Goal: Communication & Community: Answer question/provide support

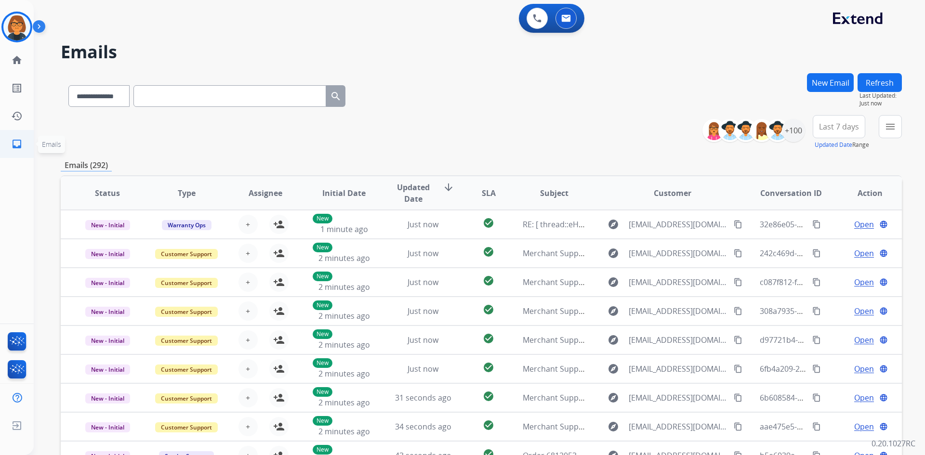
click at [20, 142] on mat-icon "inbox" at bounding box center [17, 144] width 12 height 12
drag, startPoint x: 827, startPoint y: 85, endPoint x: 829, endPoint y: 92, distance: 7.2
click at [829, 92] on button "New Email" at bounding box center [830, 82] width 47 height 19
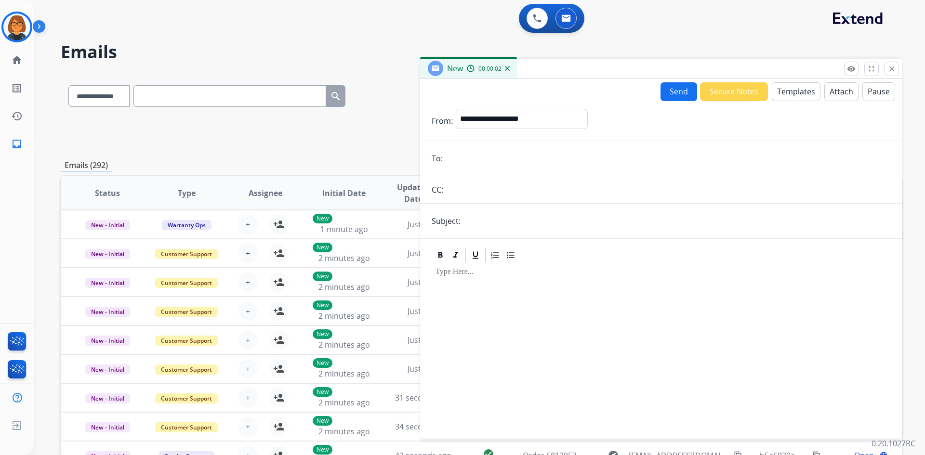
click at [487, 175] on form "**********" at bounding box center [661, 268] width 482 height 334
click at [458, 166] on input "email" at bounding box center [668, 158] width 445 height 19
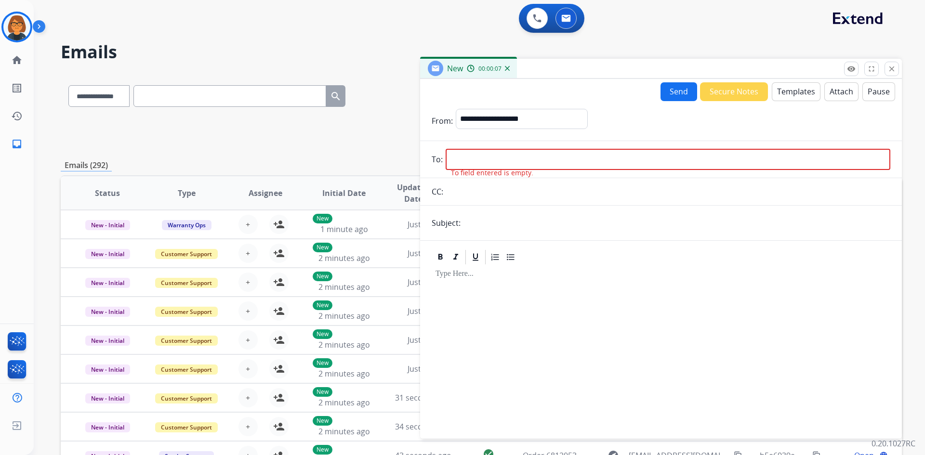
click at [376, 141] on div "**********" at bounding box center [482, 132] width 842 height 35
click at [885, 65] on button "close Close" at bounding box center [892, 69] width 14 height 14
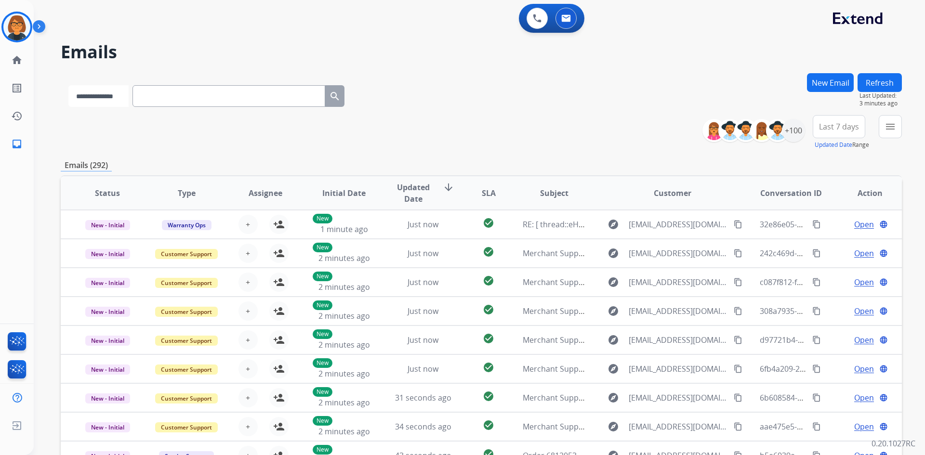
click at [94, 118] on div "**********" at bounding box center [482, 310] width 842 height 475
select select "**********"
click at [68, 85] on select "**********" at bounding box center [98, 96] width 60 height 22
click at [168, 100] on input "text" at bounding box center [230, 96] width 193 height 22
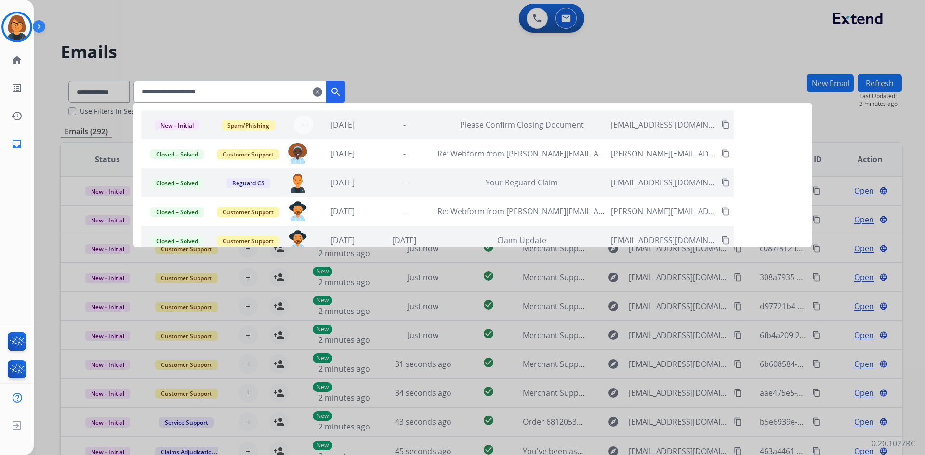
type input "**********"
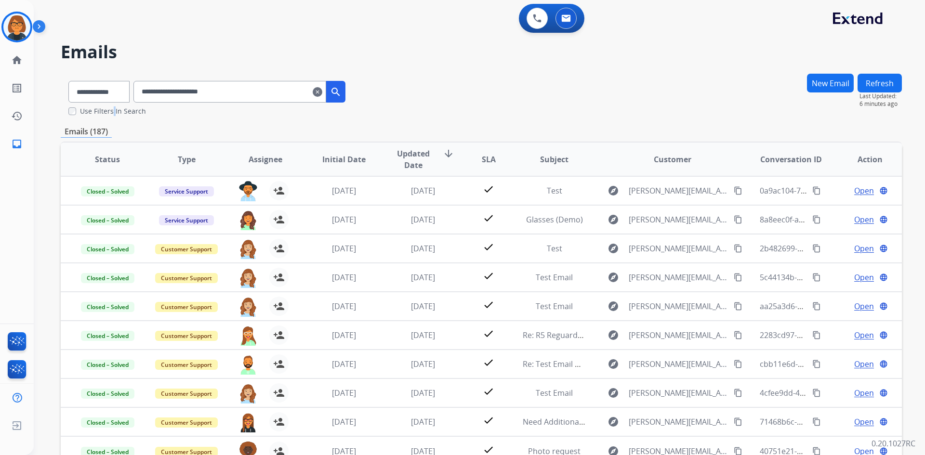
click at [114, 113] on label "Use Filters In Search" at bounding box center [113, 112] width 66 height 10
click at [137, 108] on label "Use Filters In Search" at bounding box center [113, 112] width 66 height 10
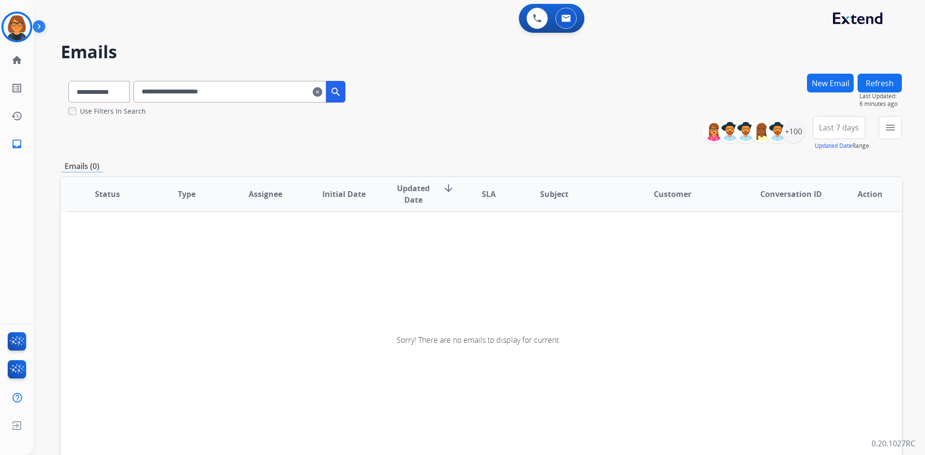
click at [852, 127] on span "Last 7 days" at bounding box center [839, 128] width 40 height 4
click at [886, 134] on button "menu Filters" at bounding box center [890, 127] width 23 height 23
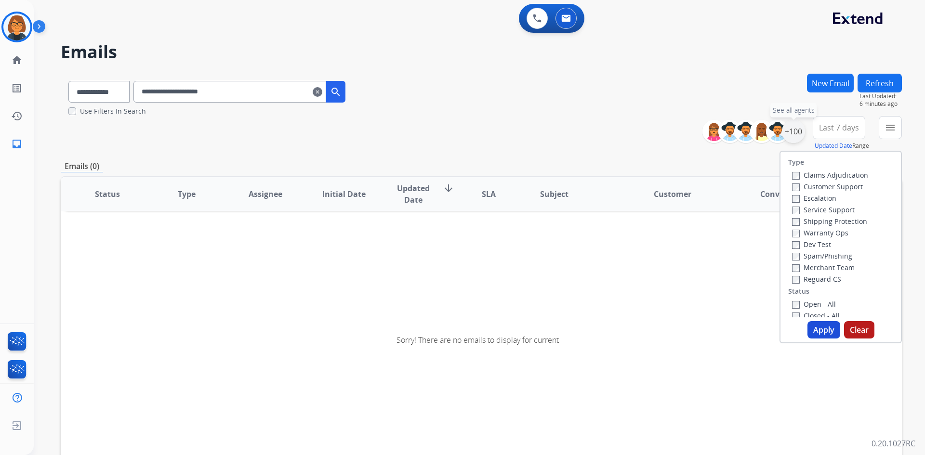
click at [795, 133] on div "+100" at bounding box center [793, 131] width 23 height 23
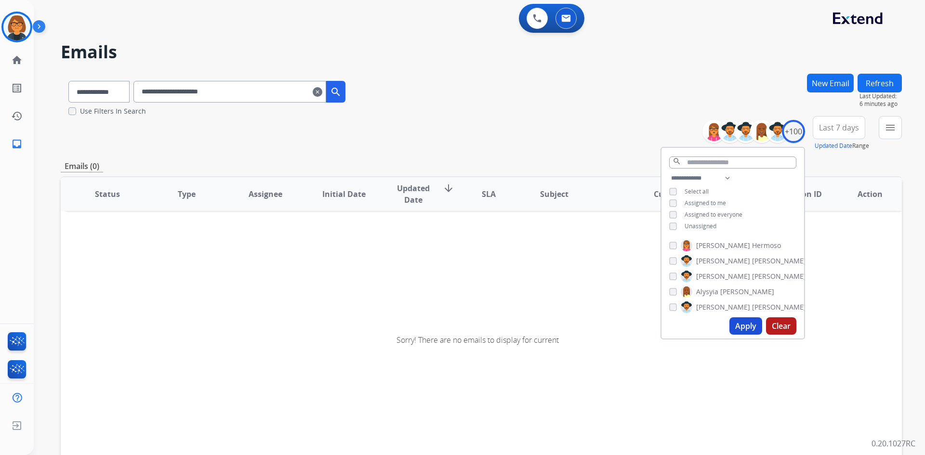
click at [706, 223] on span "Unassigned" at bounding box center [701, 226] width 32 height 8
click at [742, 323] on button "Apply" at bounding box center [746, 326] width 33 height 17
click at [887, 129] on mat-icon "menu" at bounding box center [891, 128] width 12 height 12
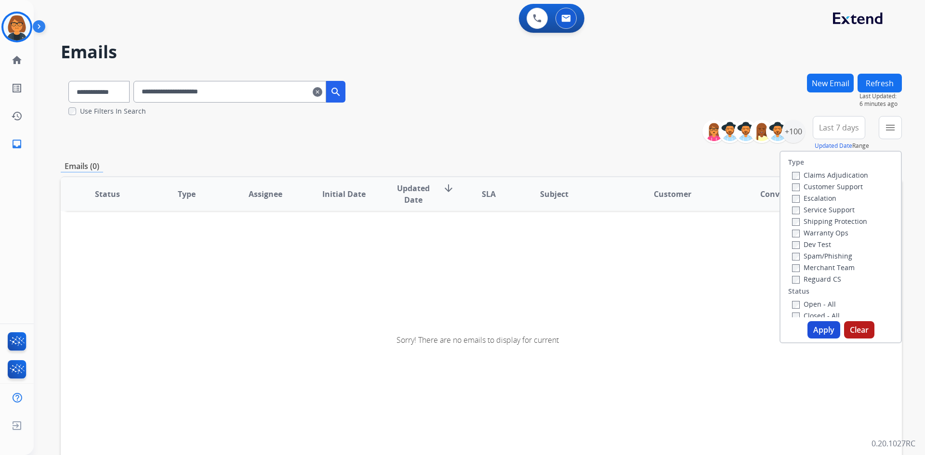
click at [858, 223] on label "Shipping Protection" at bounding box center [829, 221] width 75 height 9
click at [829, 278] on label "Reguard CS" at bounding box center [816, 279] width 49 height 9
click at [835, 183] on label "Customer Support" at bounding box center [827, 186] width 71 height 9
click at [826, 323] on button "Apply" at bounding box center [824, 329] width 33 height 17
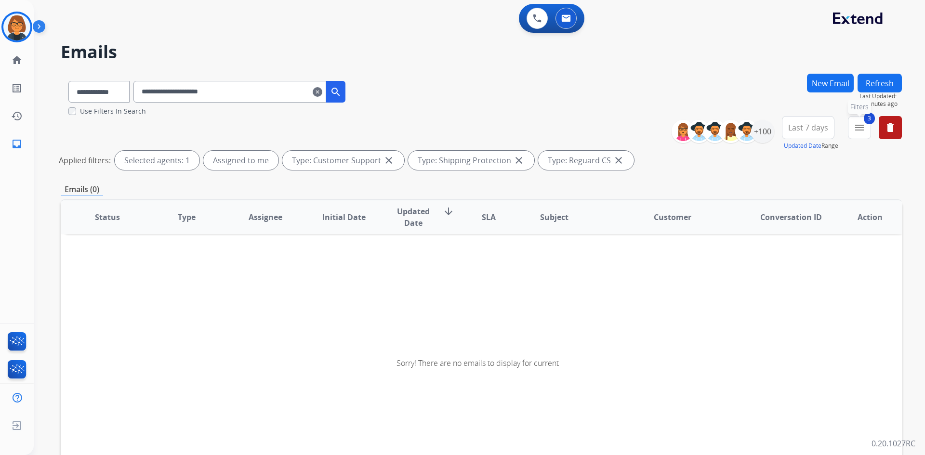
click at [856, 131] on mat-icon "menu" at bounding box center [860, 128] width 12 height 12
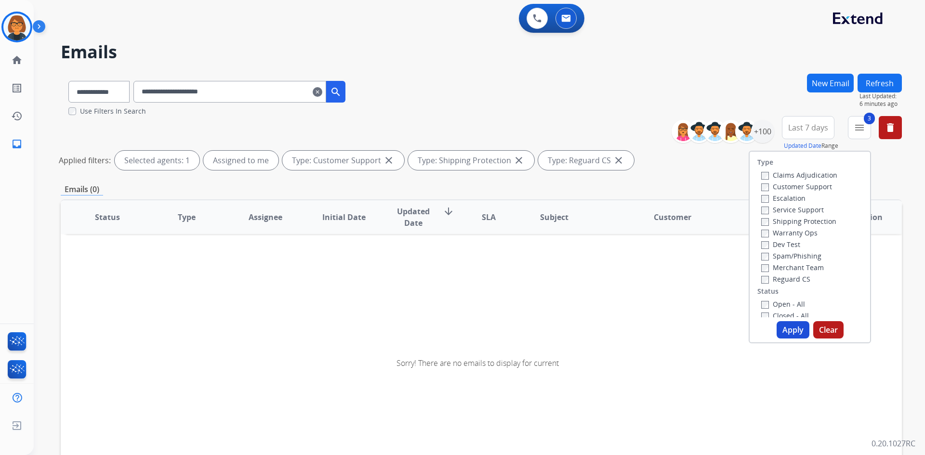
scroll to position [48, 0]
click at [773, 257] on label "Open - All" at bounding box center [784, 256] width 44 height 9
click at [781, 334] on button "Apply" at bounding box center [793, 329] width 33 height 17
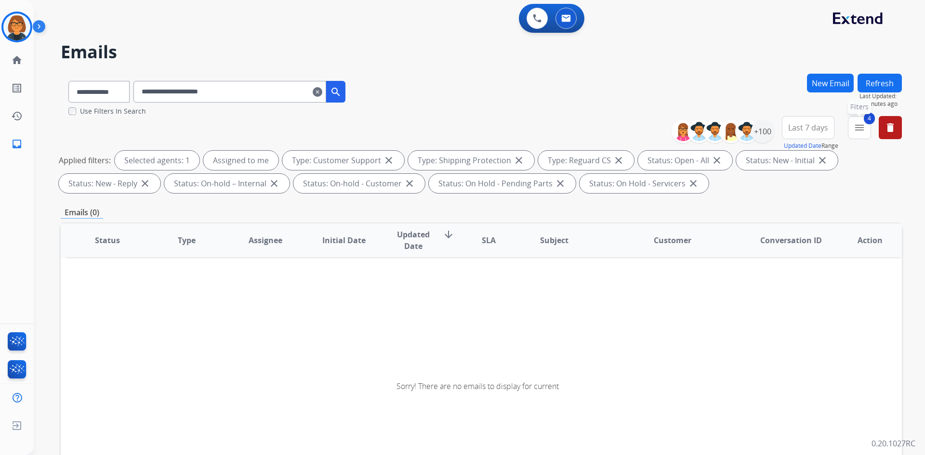
click at [864, 122] on mat-icon "menu" at bounding box center [860, 128] width 12 height 12
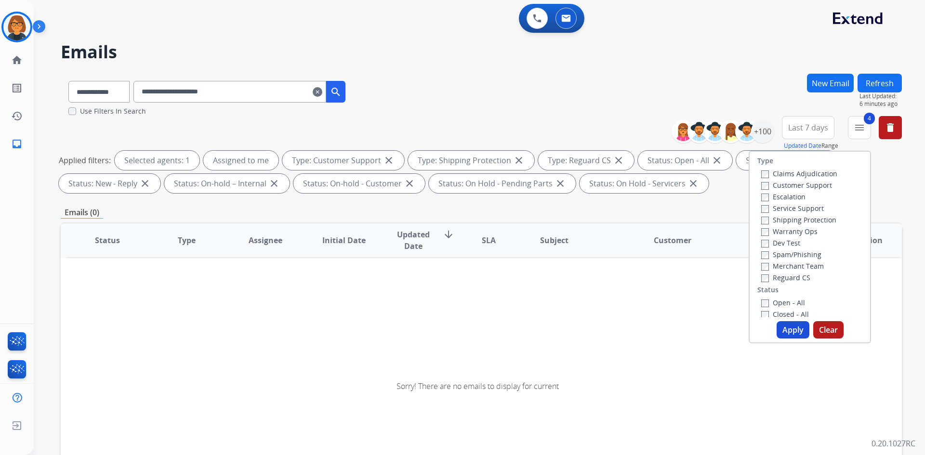
scroll to position [0, 0]
click at [784, 331] on button "Apply" at bounding box center [793, 329] width 33 height 17
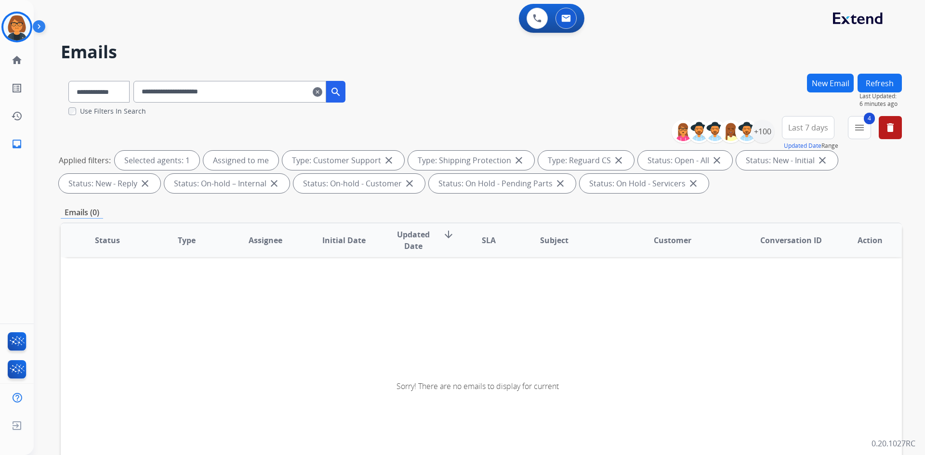
click at [776, 129] on div "**********" at bounding box center [790, 133] width 223 height 35
click at [763, 132] on div "+100" at bounding box center [762, 131] width 23 height 23
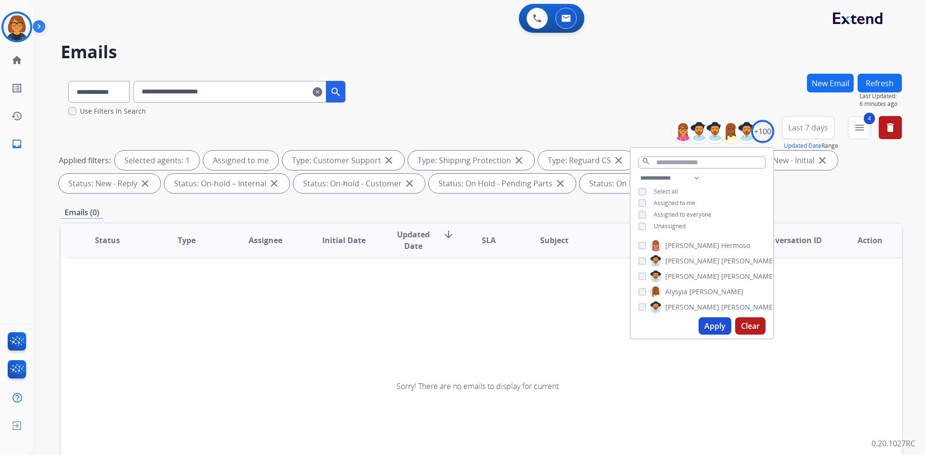
click at [717, 321] on button "Apply" at bounding box center [715, 326] width 33 height 17
click at [686, 200] on span "Assigned to me" at bounding box center [674, 203] width 41 height 8
click at [686, 201] on span "Assigned to me" at bounding box center [674, 203] width 41 height 8
click at [711, 322] on button "Apply" at bounding box center [715, 326] width 33 height 17
click at [677, 227] on span "Unassigned" at bounding box center [670, 226] width 32 height 8
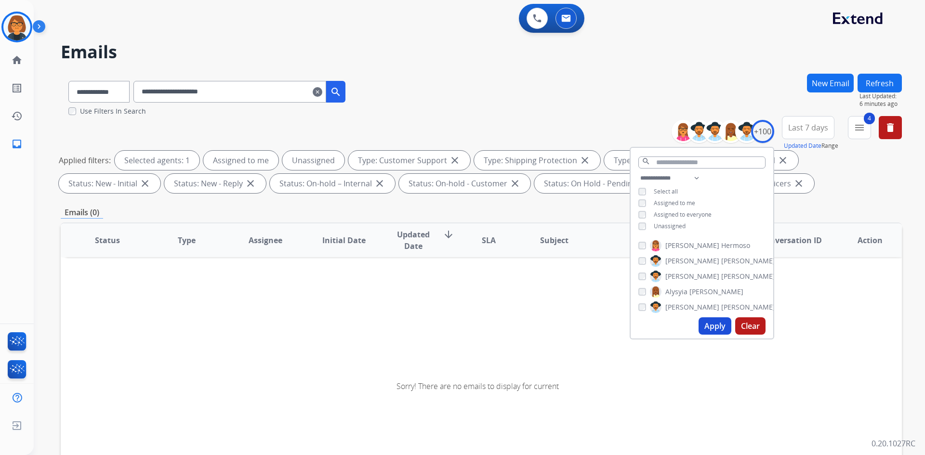
click at [710, 323] on button "Apply" at bounding box center [715, 326] width 33 height 17
click at [791, 194] on div "**********" at bounding box center [482, 156] width 842 height 81
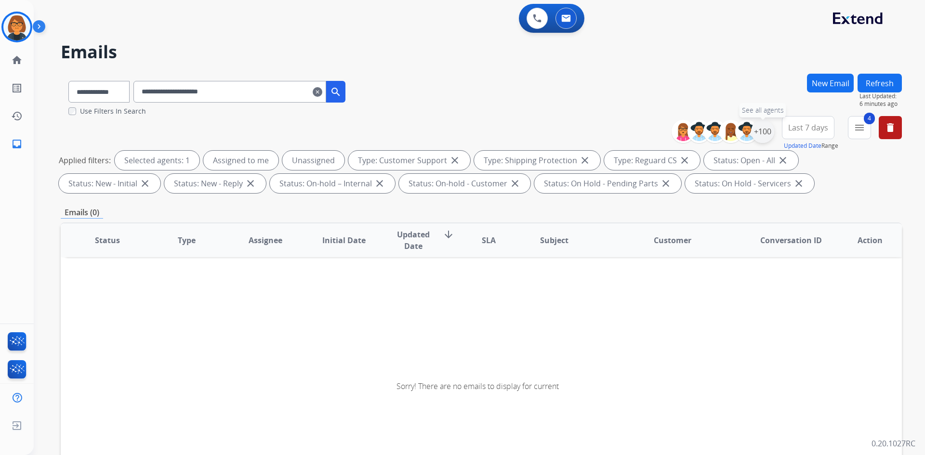
click at [762, 134] on div "+100" at bounding box center [762, 131] width 23 height 23
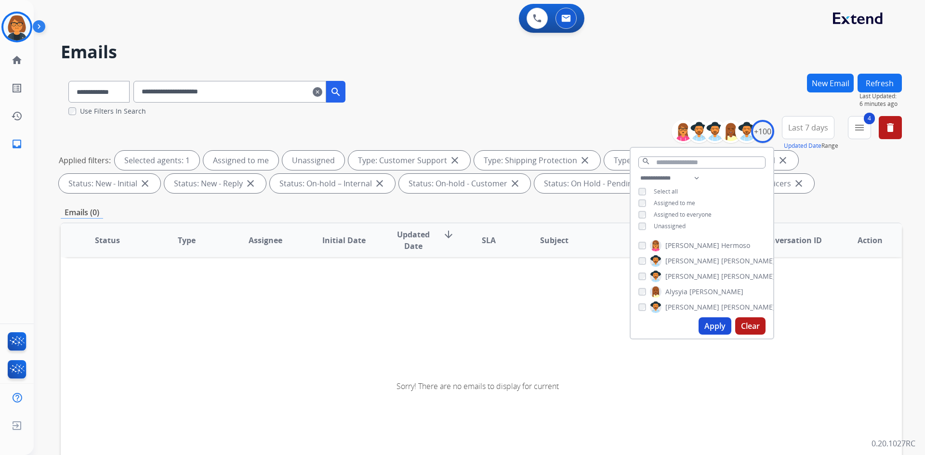
click at [655, 224] on span "Unassigned" at bounding box center [670, 226] width 32 height 8
click at [706, 329] on button "Apply" at bounding box center [715, 326] width 33 height 17
click at [820, 190] on div "Applied filters: Selected agents: 1 Assigned to me Type: Customer Support close…" at bounding box center [480, 172] width 842 height 42
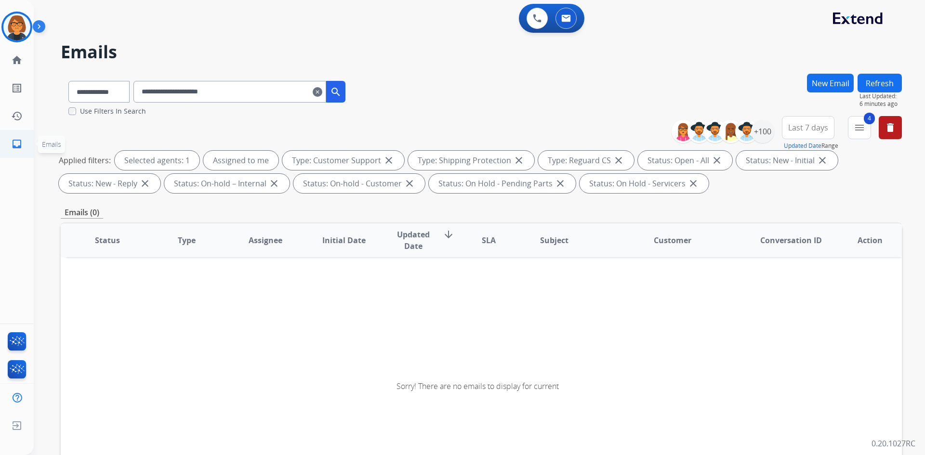
click at [23, 139] on link "inbox Emails" at bounding box center [16, 144] width 27 height 27
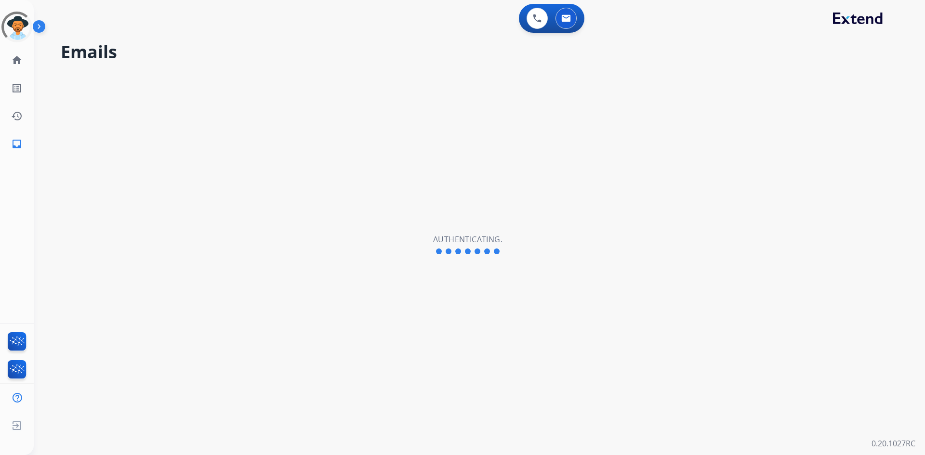
select select "**********"
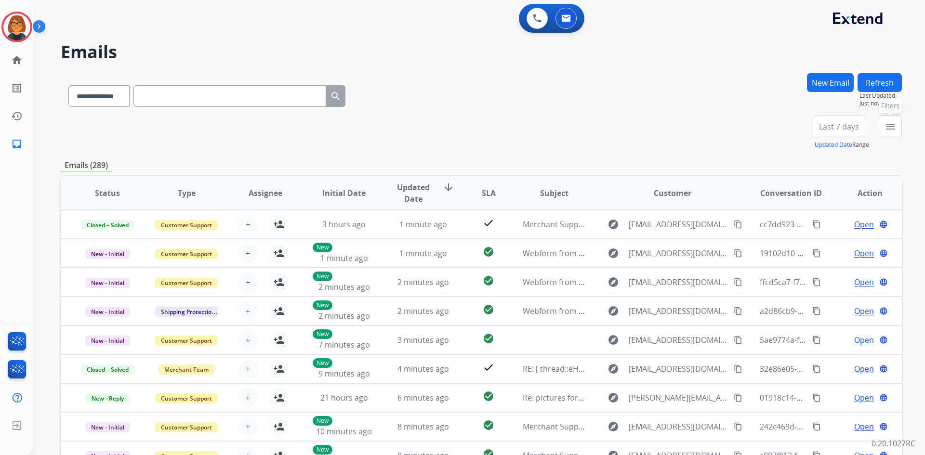
drag, startPoint x: 896, startPoint y: 128, endPoint x: 885, endPoint y: 130, distance: 11.3
click at [895, 128] on button "menu Filters" at bounding box center [890, 126] width 23 height 23
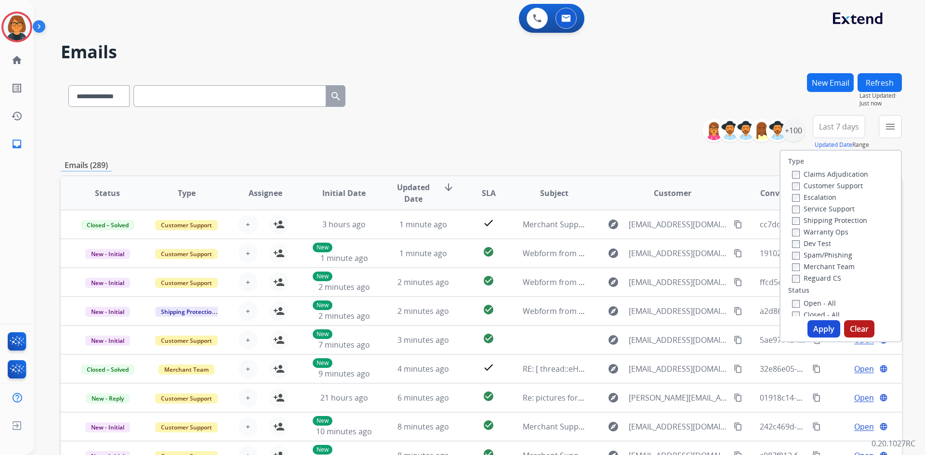
click at [817, 185] on label "Customer Support" at bounding box center [827, 185] width 71 height 9
click at [820, 217] on label "Shipping Protection" at bounding box center [829, 220] width 75 height 9
click at [817, 275] on label "Reguard CS" at bounding box center [816, 278] width 49 height 9
click at [815, 300] on label "Open - All" at bounding box center [814, 303] width 44 height 9
click at [790, 135] on div "+100" at bounding box center [793, 130] width 23 height 23
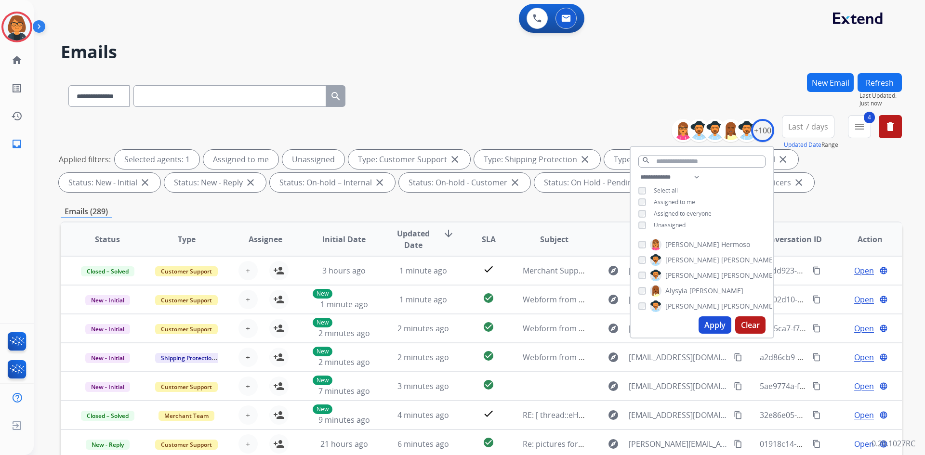
click at [670, 223] on span "Unassigned" at bounding box center [670, 225] width 32 height 8
click at [721, 328] on button "Apply" at bounding box center [715, 325] width 33 height 17
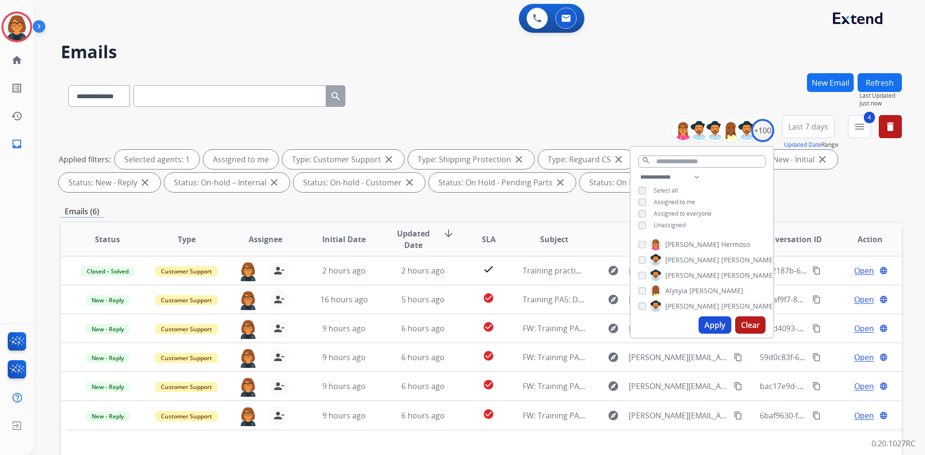
click at [859, 191] on div "Applied filters: Selected agents: 1 Assigned to me Type: Customer Support close…" at bounding box center [480, 171] width 842 height 42
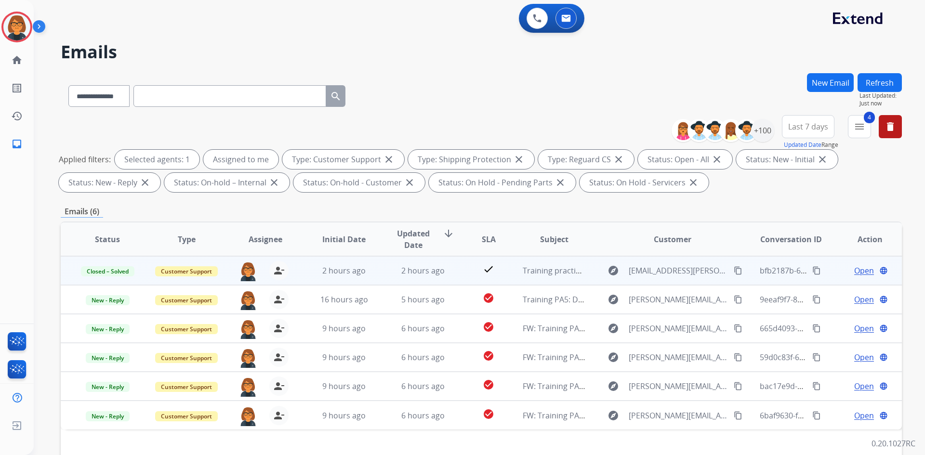
click at [859, 269] on span "Open" at bounding box center [865, 271] width 20 height 12
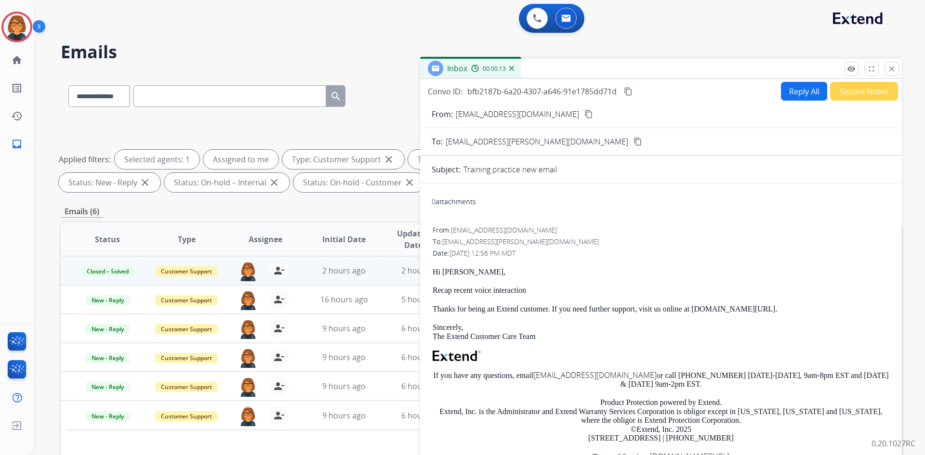
click at [395, 210] on div "Emails (6)" at bounding box center [482, 212] width 842 height 12
click at [892, 67] on mat-icon "close" at bounding box center [892, 69] width 9 height 9
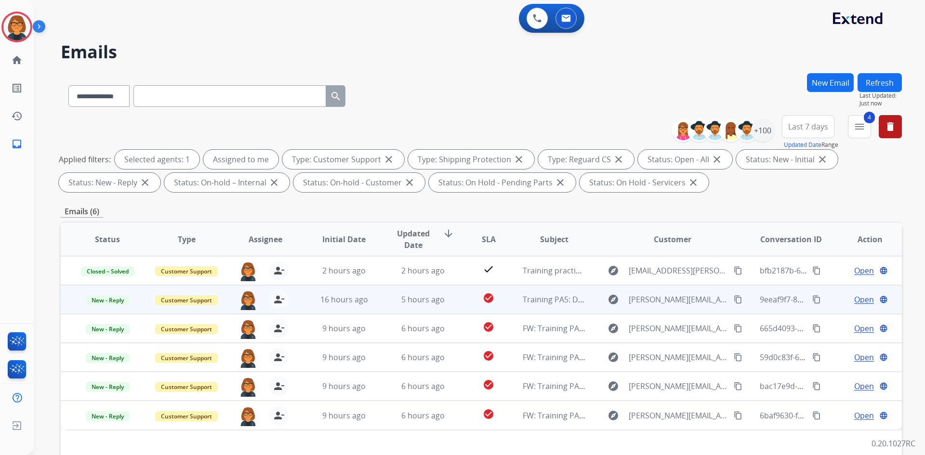
click at [855, 298] on span "Open" at bounding box center [865, 300] width 20 height 12
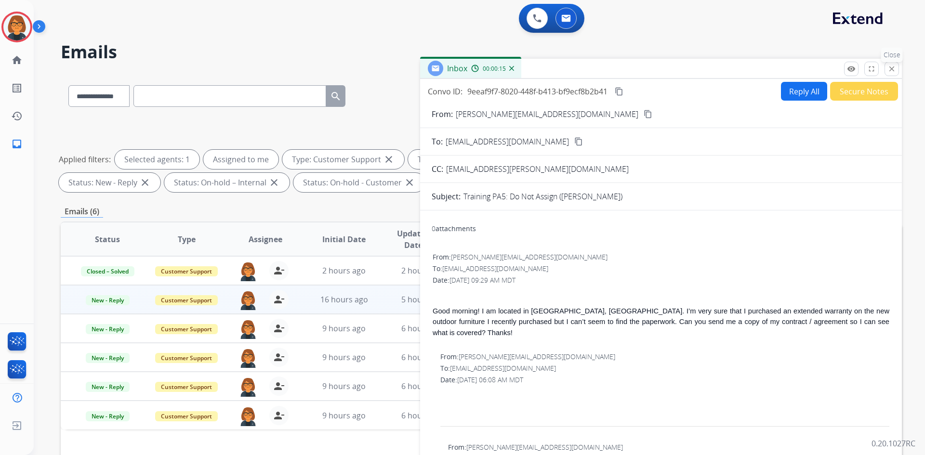
click at [891, 69] on mat-icon "close" at bounding box center [892, 69] width 9 height 9
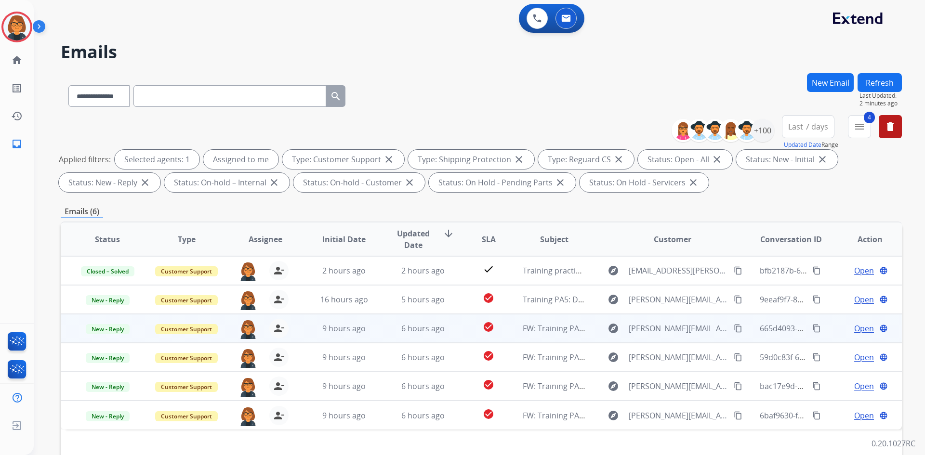
click at [860, 327] on span "Open" at bounding box center [865, 329] width 20 height 12
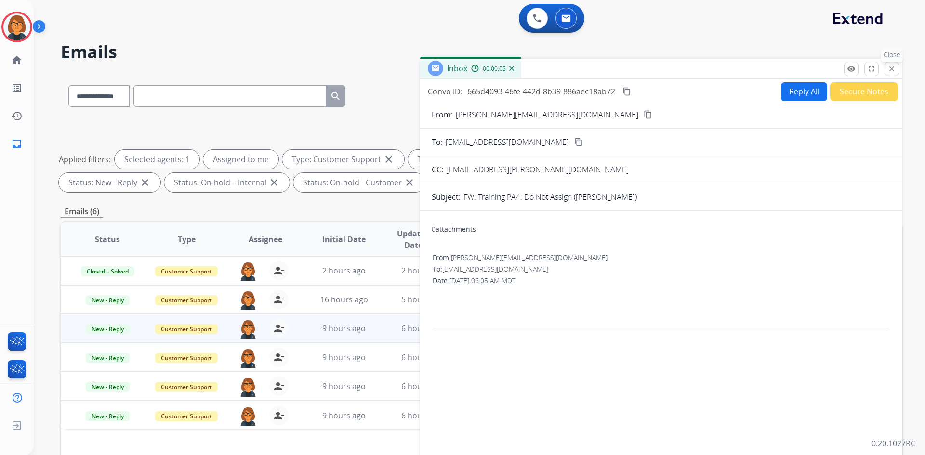
click at [896, 69] on button "close Close" at bounding box center [892, 69] width 14 height 14
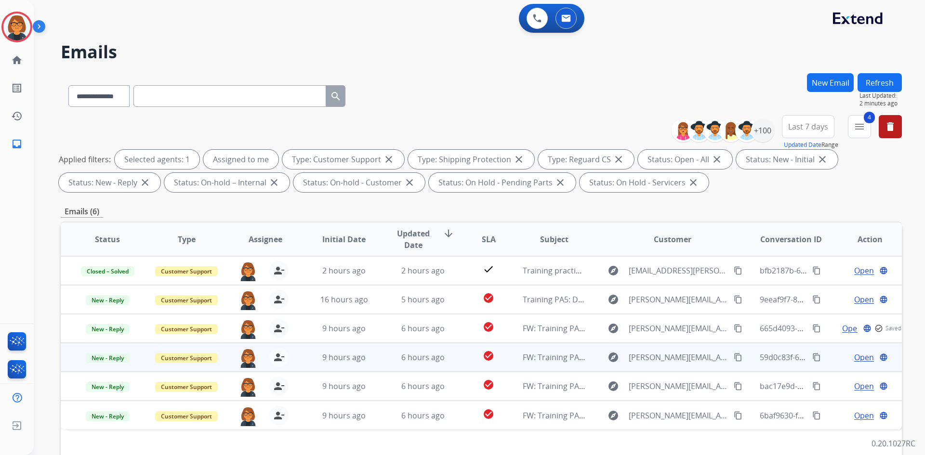
click at [865, 361] on span "Open" at bounding box center [865, 358] width 20 height 12
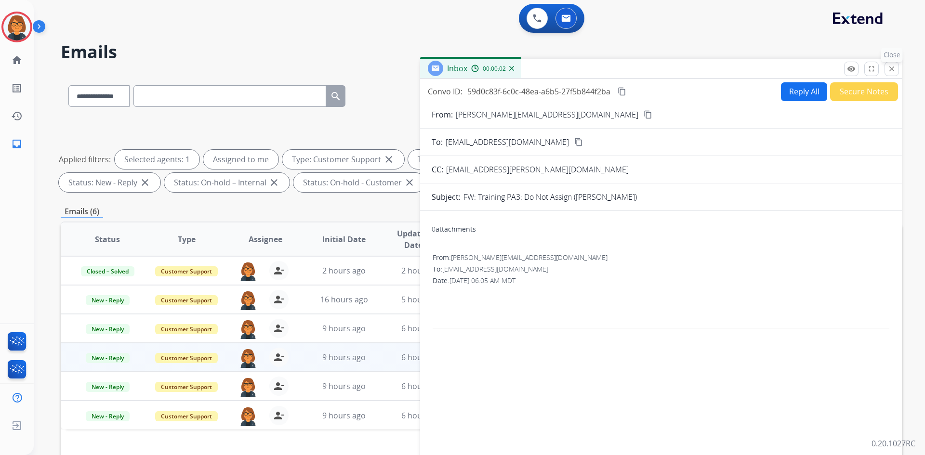
click at [889, 70] on mat-icon "close" at bounding box center [892, 69] width 9 height 9
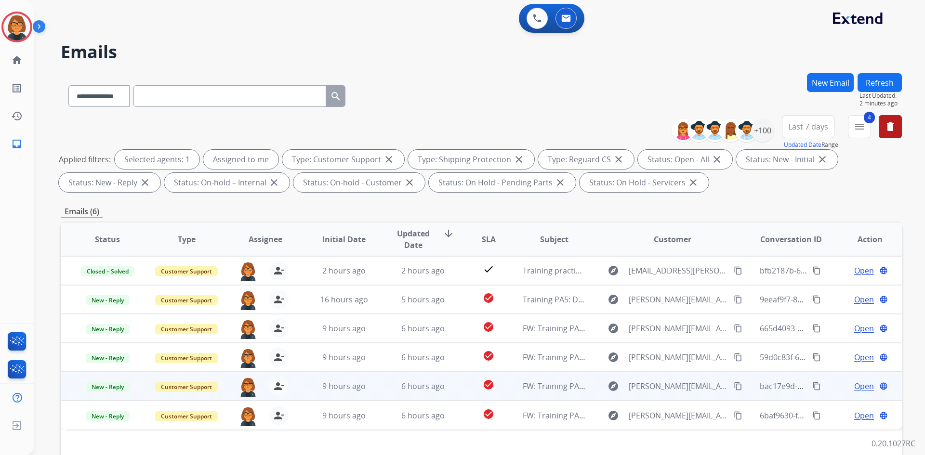
click at [863, 390] on span "Open" at bounding box center [865, 387] width 20 height 12
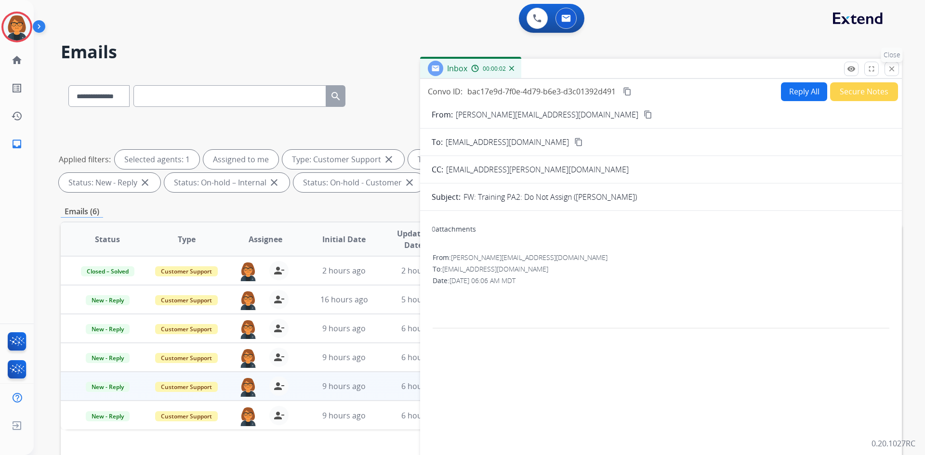
click at [885, 67] on button "close Close" at bounding box center [892, 69] width 14 height 14
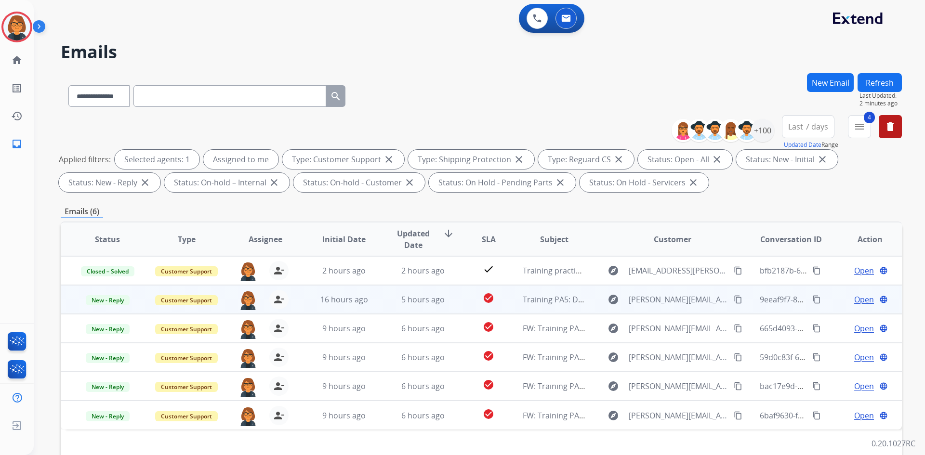
click at [855, 302] on span "Open" at bounding box center [865, 300] width 20 height 12
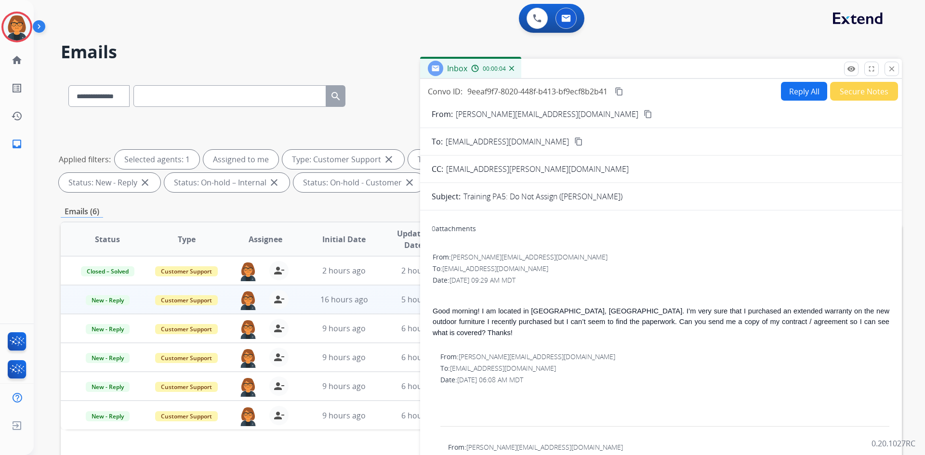
click at [791, 93] on button "Reply All" at bounding box center [804, 91] width 46 height 19
select select "**********"
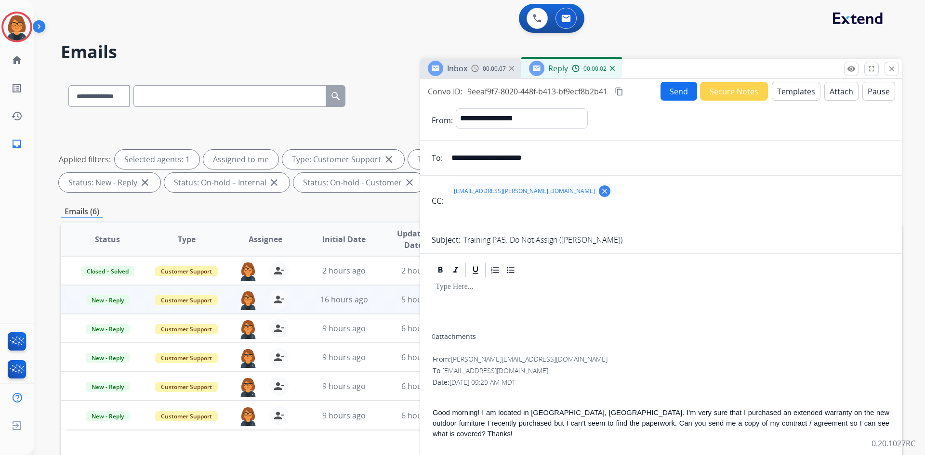
click at [798, 86] on button "Templates" at bounding box center [796, 91] width 49 height 19
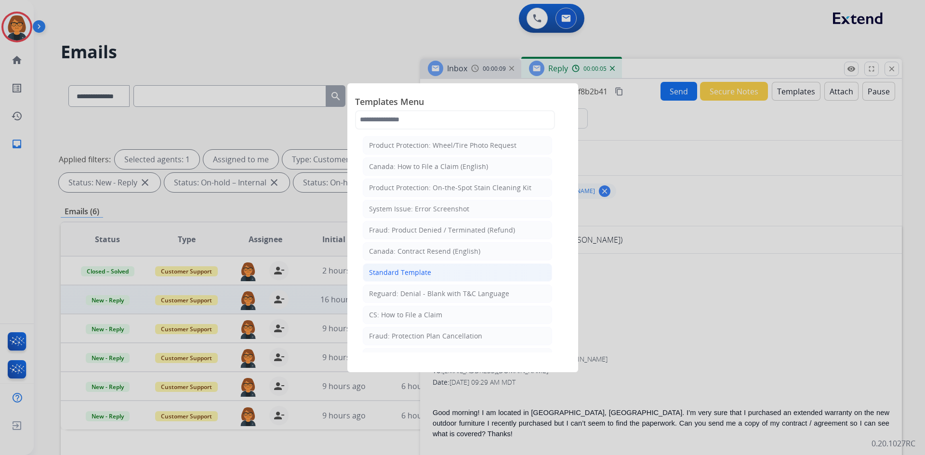
click at [461, 273] on li "Standard Template" at bounding box center [457, 273] width 189 height 18
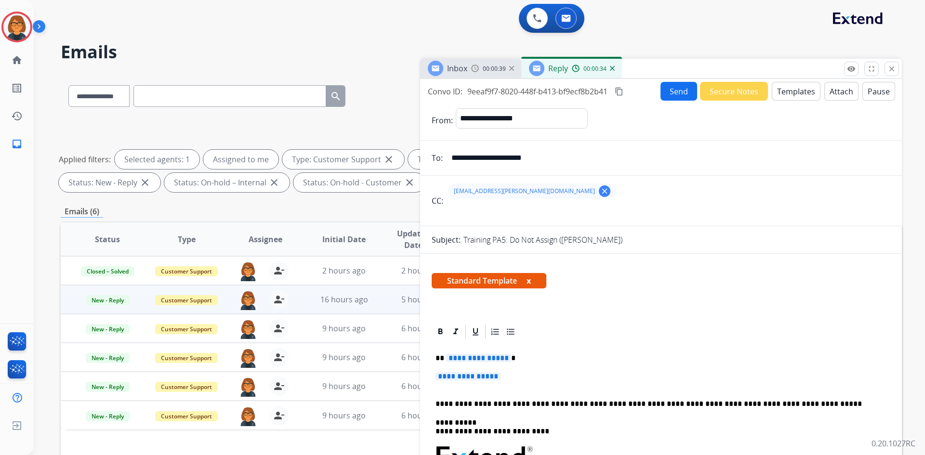
click at [797, 94] on button "Templates" at bounding box center [796, 91] width 49 height 19
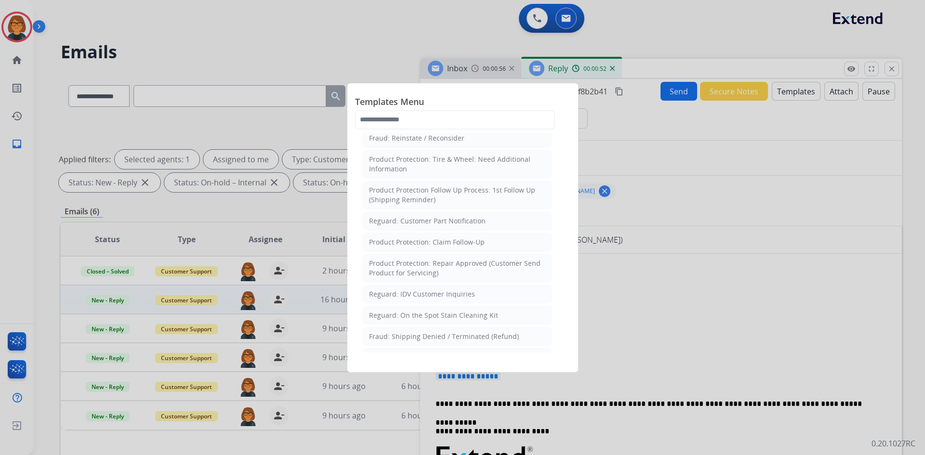
scroll to position [578, 0]
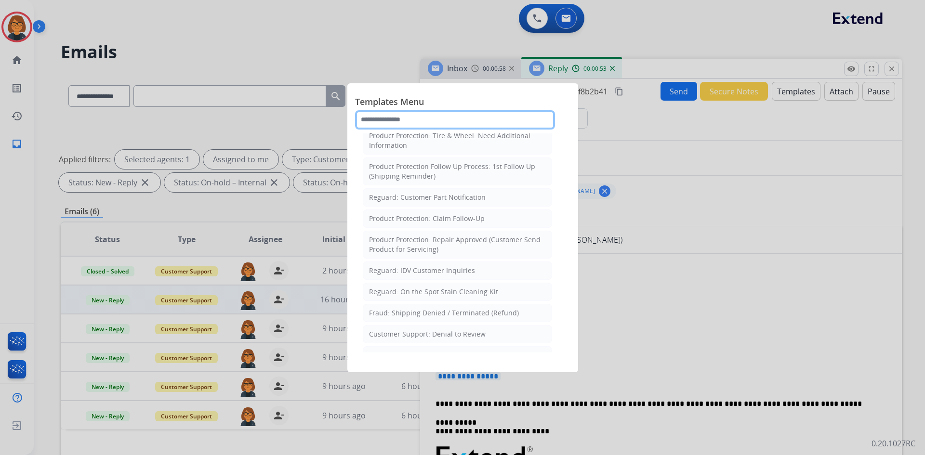
click at [430, 111] on input "text" at bounding box center [455, 119] width 200 height 19
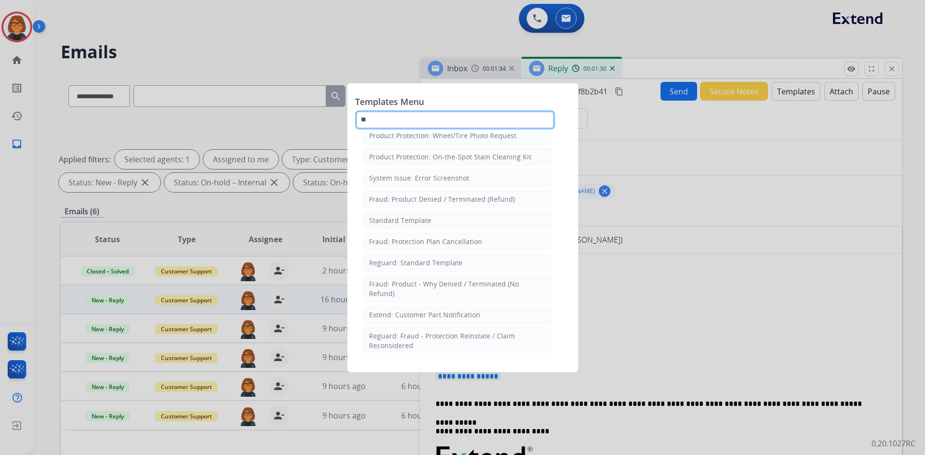
scroll to position [0, 0]
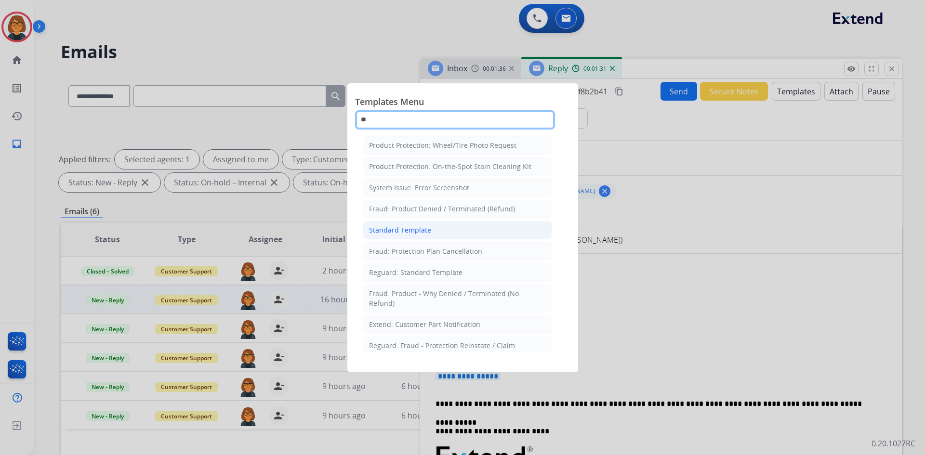
type input "**"
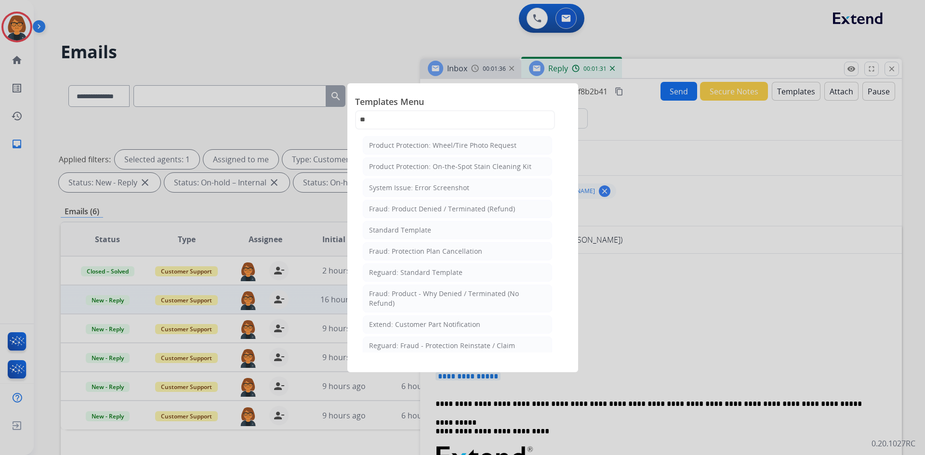
click at [462, 230] on li "Standard Template" at bounding box center [457, 230] width 189 height 18
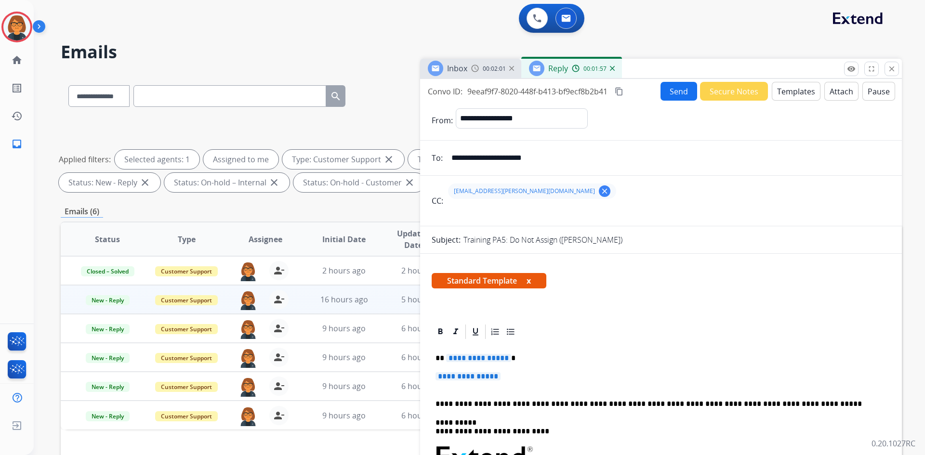
click at [558, 157] on input "**********" at bounding box center [668, 157] width 445 height 19
click at [794, 88] on button "Templates" at bounding box center [796, 91] width 49 height 19
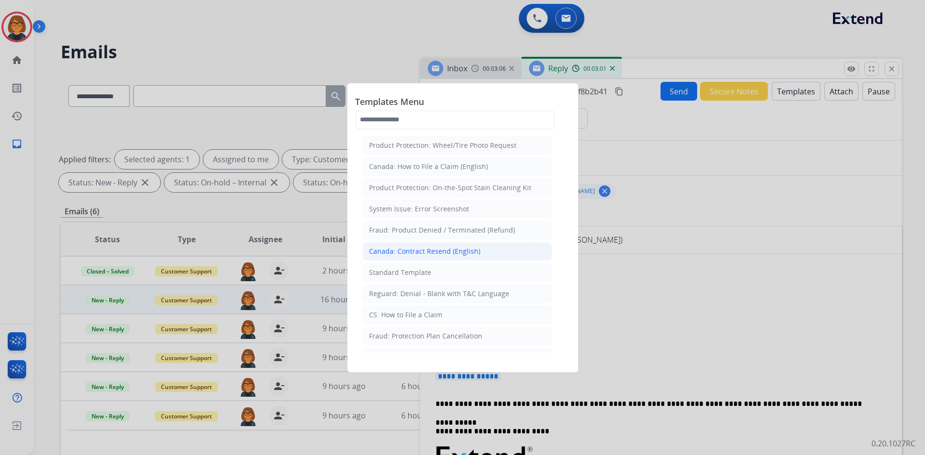
click at [427, 254] on div "Canada: Contract Resend (English)" at bounding box center [424, 252] width 111 height 10
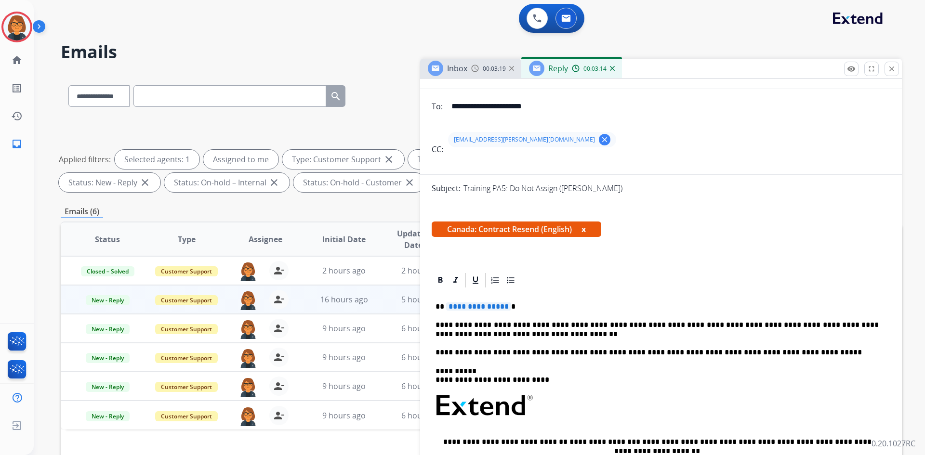
scroll to position [48, 0]
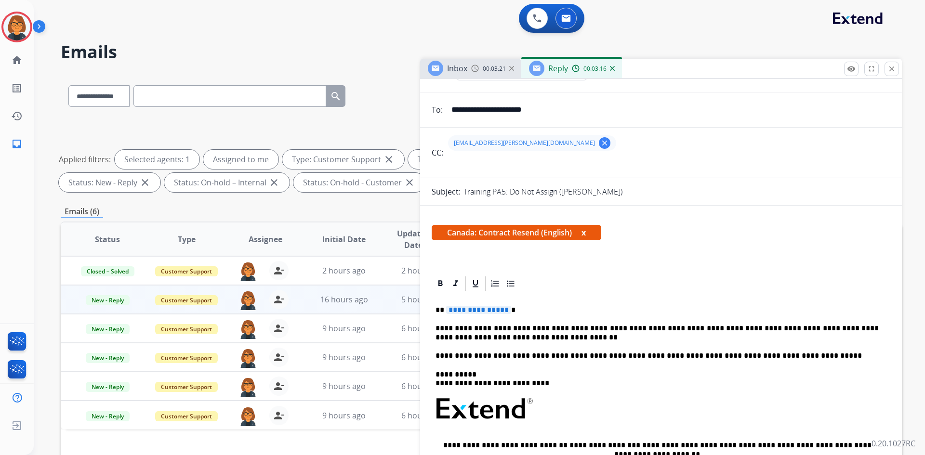
drag, startPoint x: 895, startPoint y: 70, endPoint x: 894, endPoint y: 76, distance: 6.3
click at [895, 73] on mat-icon "close" at bounding box center [892, 69] width 9 height 9
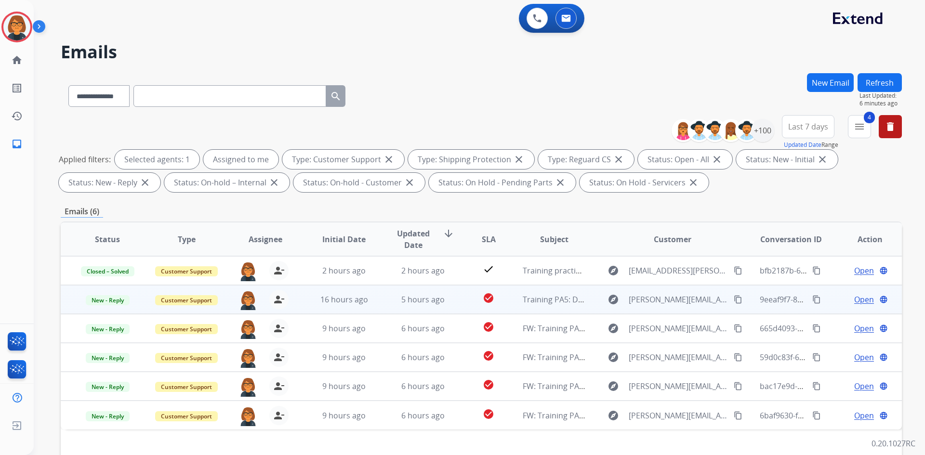
click at [855, 302] on span "Open" at bounding box center [865, 300] width 20 height 12
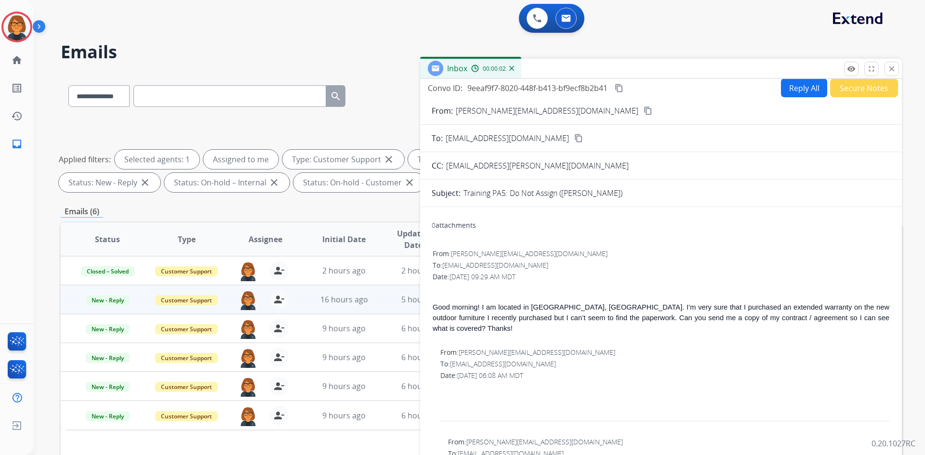
scroll to position [0, 0]
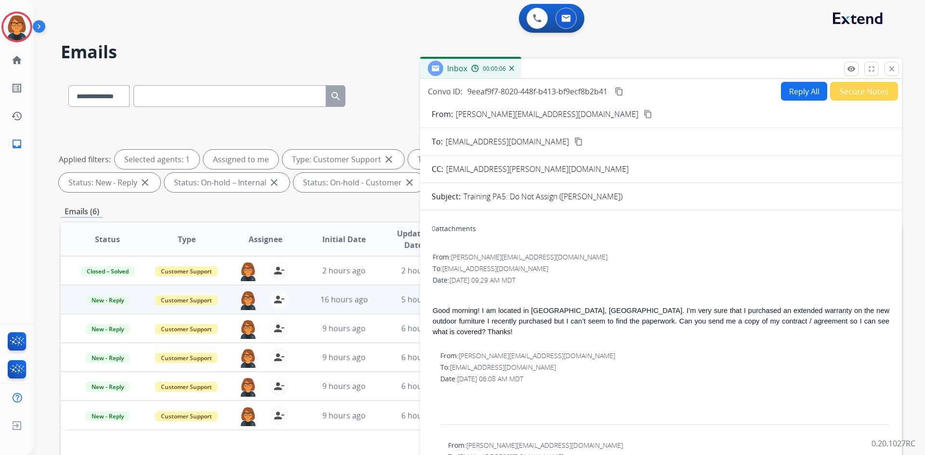
click at [800, 95] on button "Reply All" at bounding box center [804, 91] width 46 height 19
select select "**********"
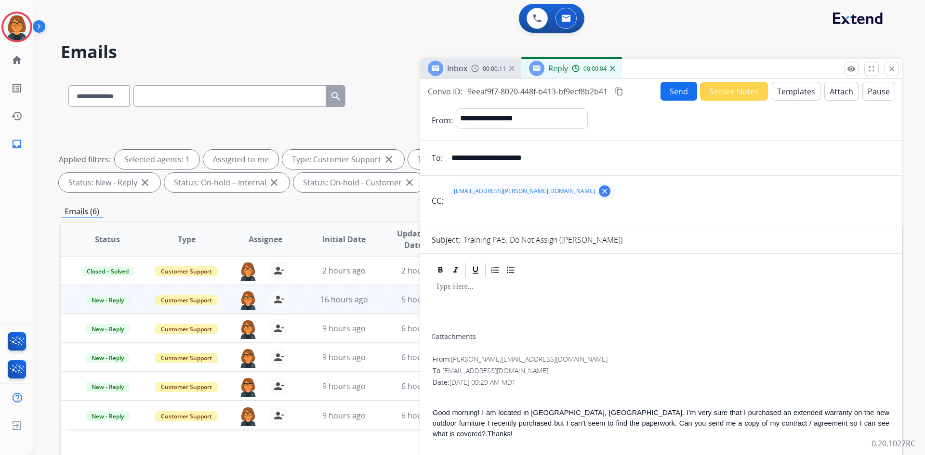
click at [803, 94] on button "Templates" at bounding box center [796, 91] width 49 height 19
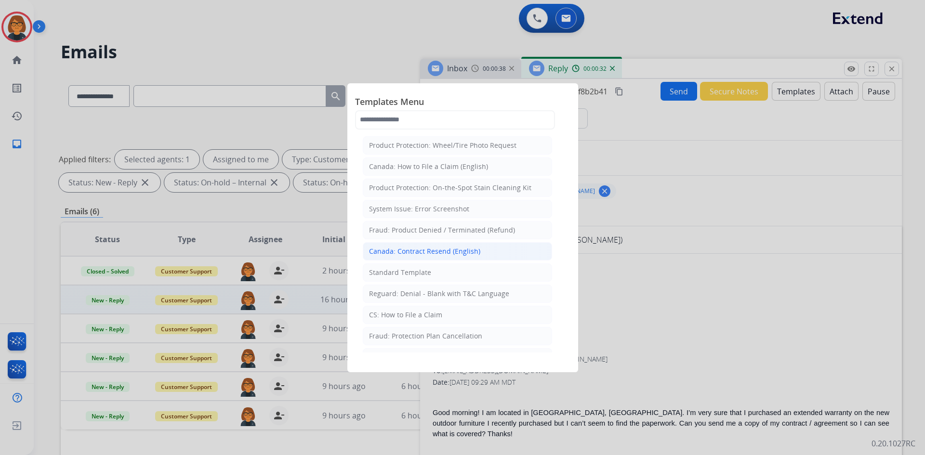
click at [450, 253] on div "Canada: Contract Resend (English)" at bounding box center [424, 252] width 111 height 10
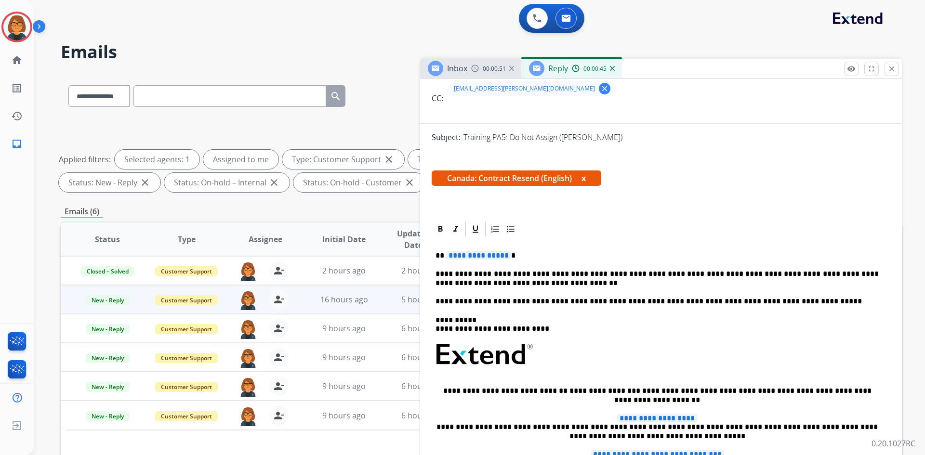
scroll to position [96, 0]
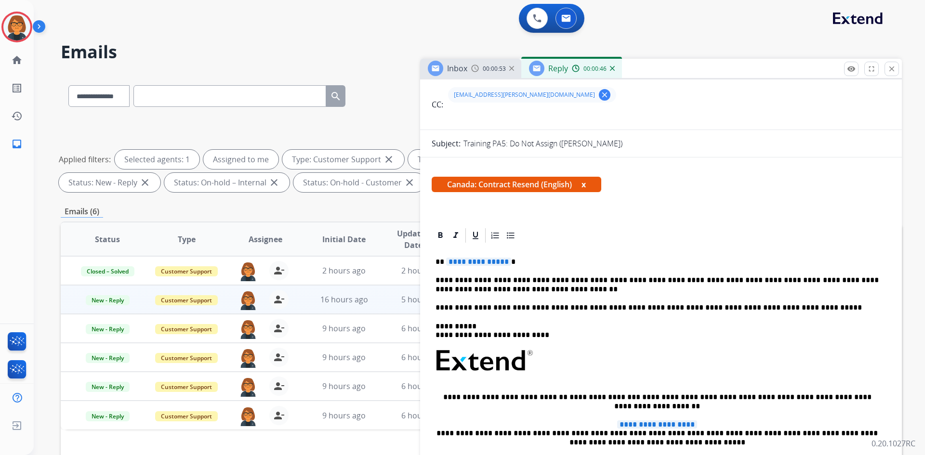
click at [475, 265] on span "**********" at bounding box center [478, 262] width 65 height 8
click at [698, 239] on div at bounding box center [661, 235] width 459 height 17
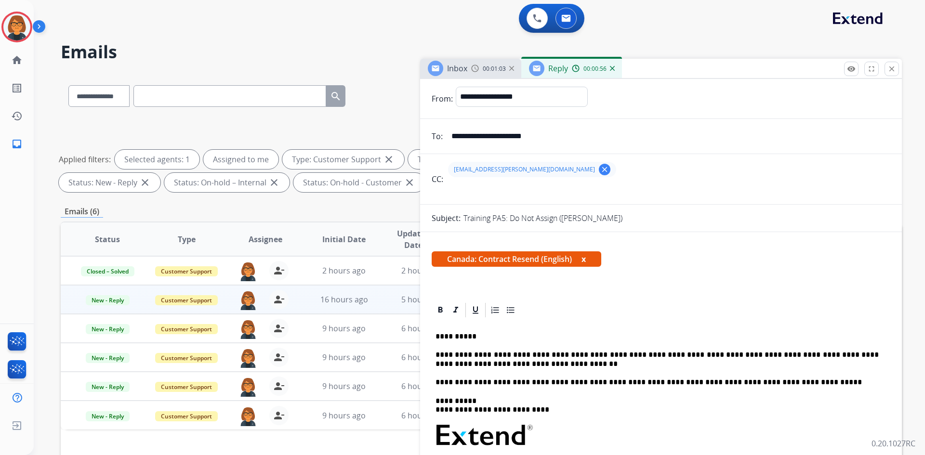
scroll to position [0, 0]
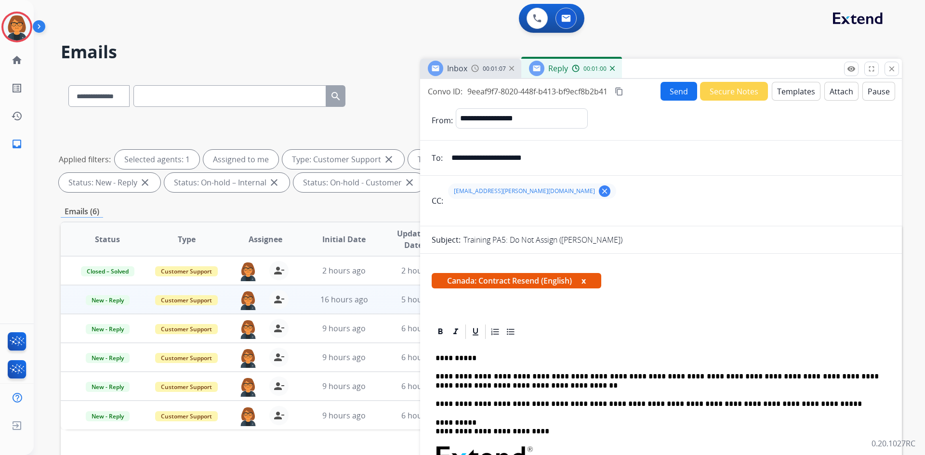
click at [739, 239] on div "Training PA5: Do Not Assign ([PERSON_NAME])" at bounding box center [677, 240] width 427 height 12
click at [676, 96] on button "Send" at bounding box center [679, 91] width 37 height 19
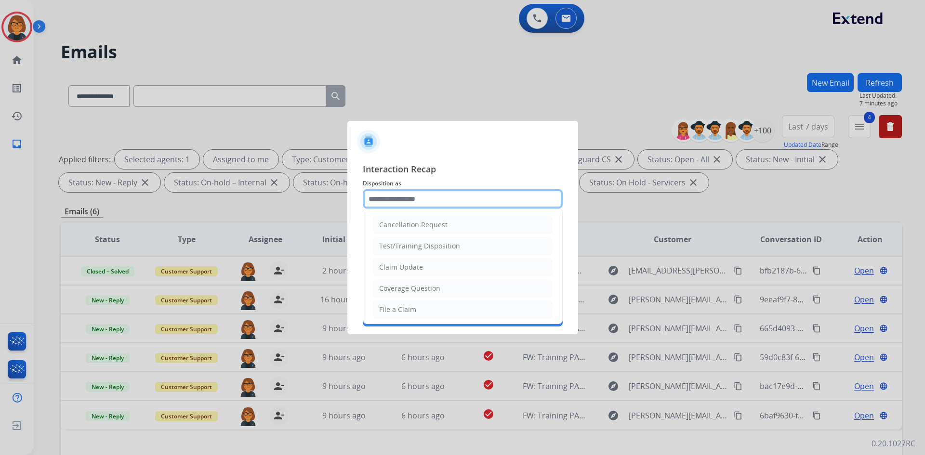
click at [509, 203] on input "text" at bounding box center [463, 198] width 200 height 19
click at [503, 247] on li "Test/Training Disposition" at bounding box center [463, 246] width 180 height 18
type input "**********"
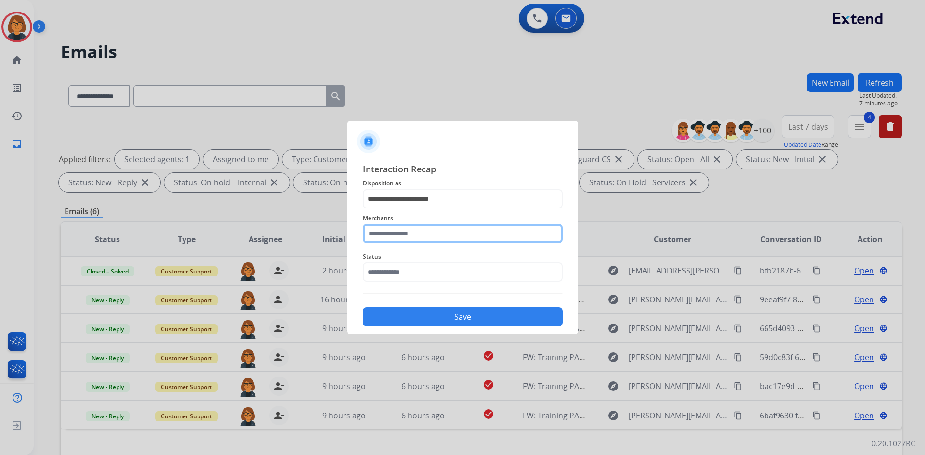
click at [475, 239] on input "text" at bounding box center [463, 233] width 200 height 19
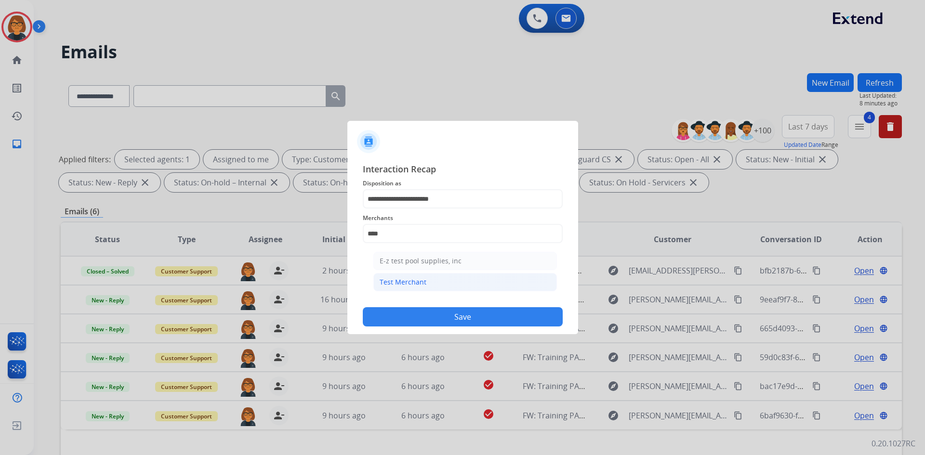
click at [498, 289] on li "Test Merchant" at bounding box center [466, 282] width 184 height 18
type input "**********"
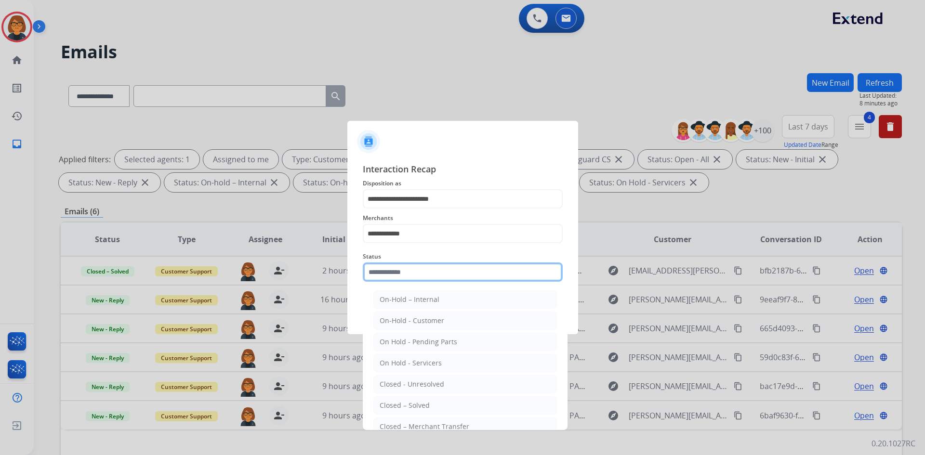
click at [486, 275] on input "text" at bounding box center [463, 272] width 200 height 19
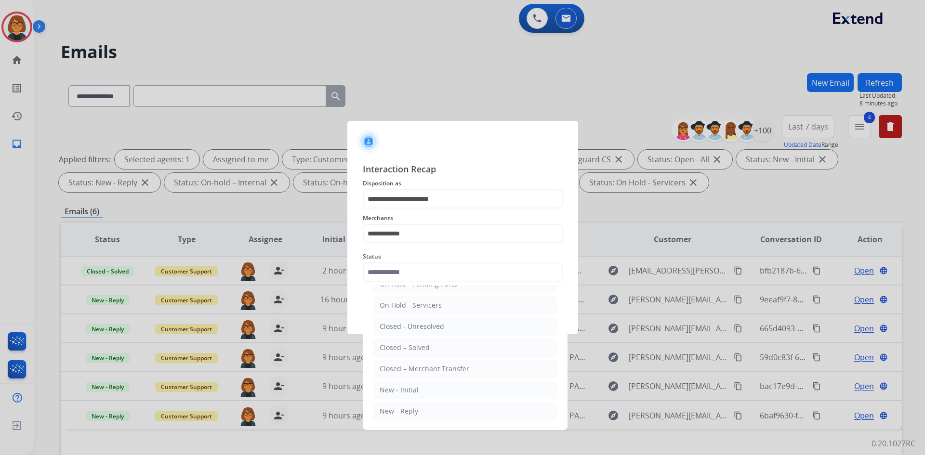
click at [475, 345] on li "Closed – Solved" at bounding box center [466, 348] width 184 height 18
type input "**********"
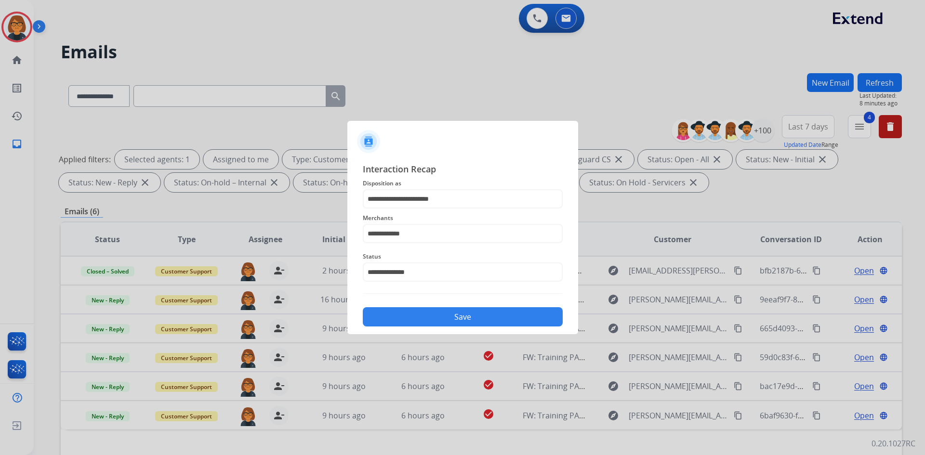
click at [479, 314] on button "Save" at bounding box center [463, 317] width 200 height 19
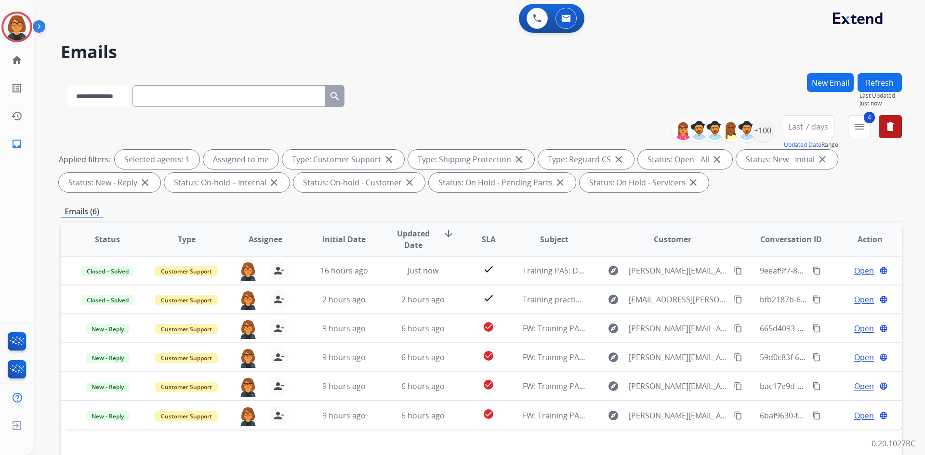
click at [116, 94] on select "**********" at bounding box center [98, 96] width 60 height 22
select select "**********"
click at [68, 85] on select "**********" at bounding box center [98, 96] width 60 height 22
click at [169, 96] on input "text" at bounding box center [230, 96] width 193 height 22
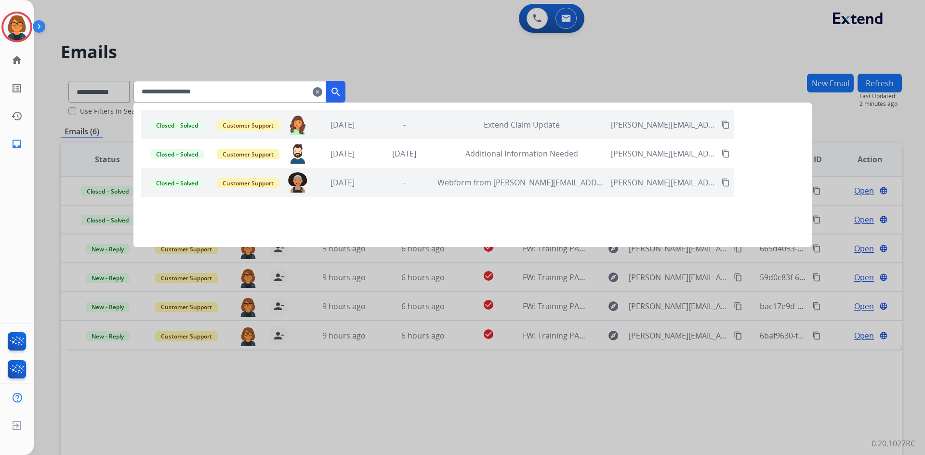
type input "**********"
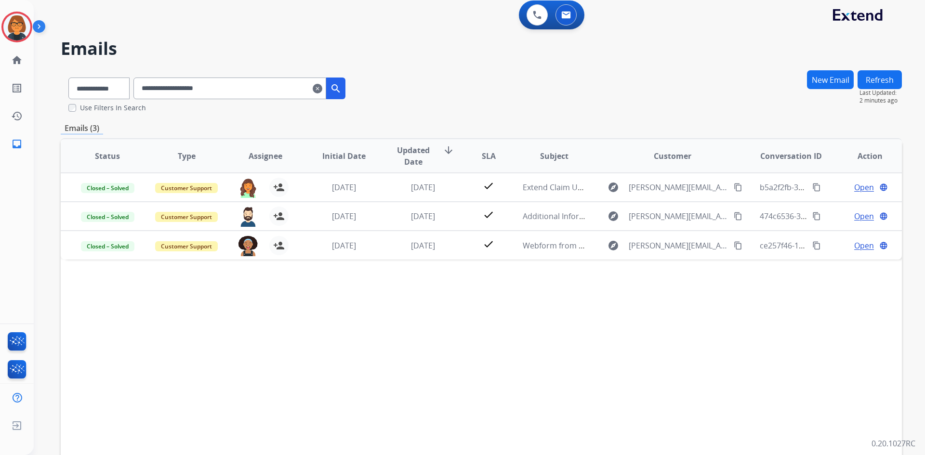
scroll to position [0, 0]
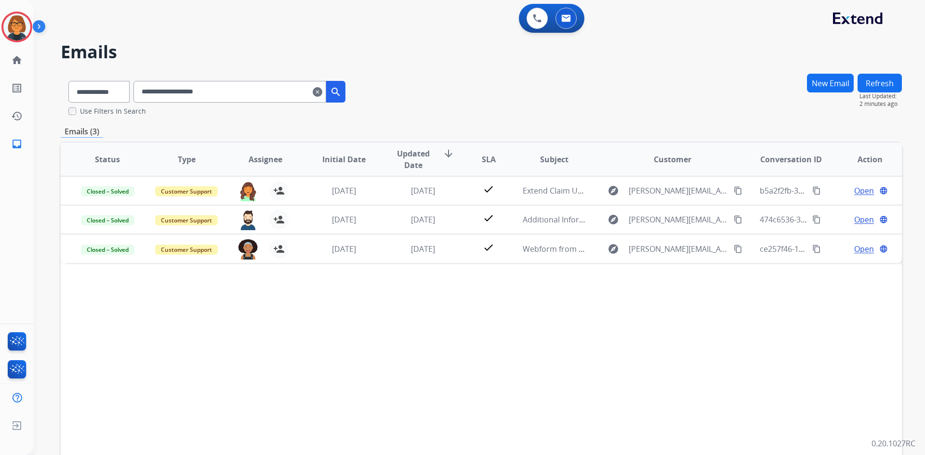
drag, startPoint x: 267, startPoint y: 93, endPoint x: 154, endPoint y: 90, distance: 112.8
click at [155, 90] on input "**********" at bounding box center [230, 92] width 193 height 22
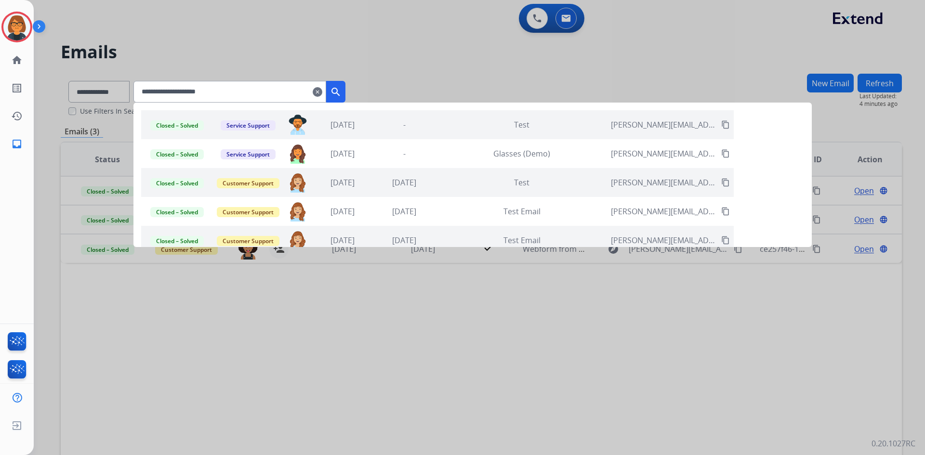
type input "**********"
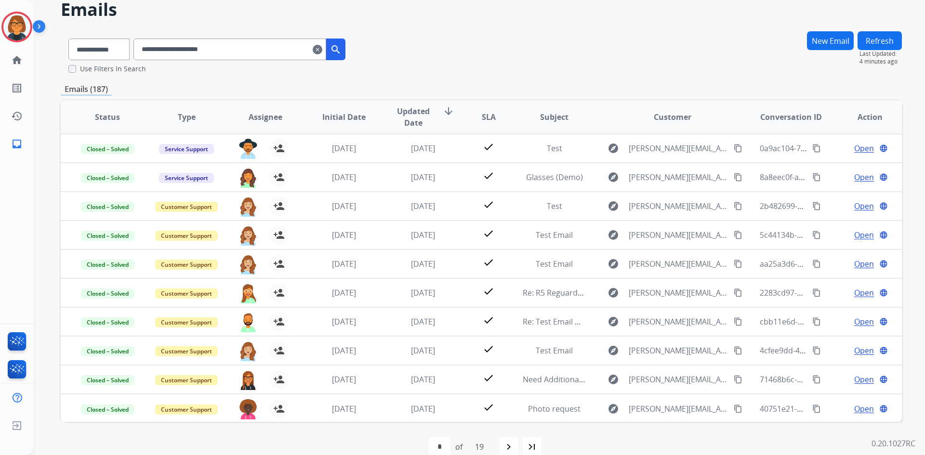
scroll to position [59, 0]
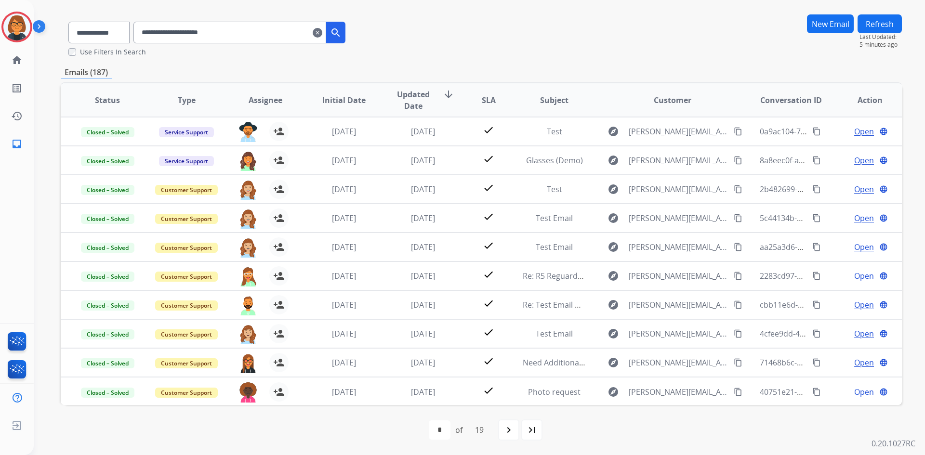
click at [913, 27] on div "**********" at bounding box center [480, 227] width 892 height 455
click at [900, 23] on button "Refresh" at bounding box center [880, 23] width 44 height 19
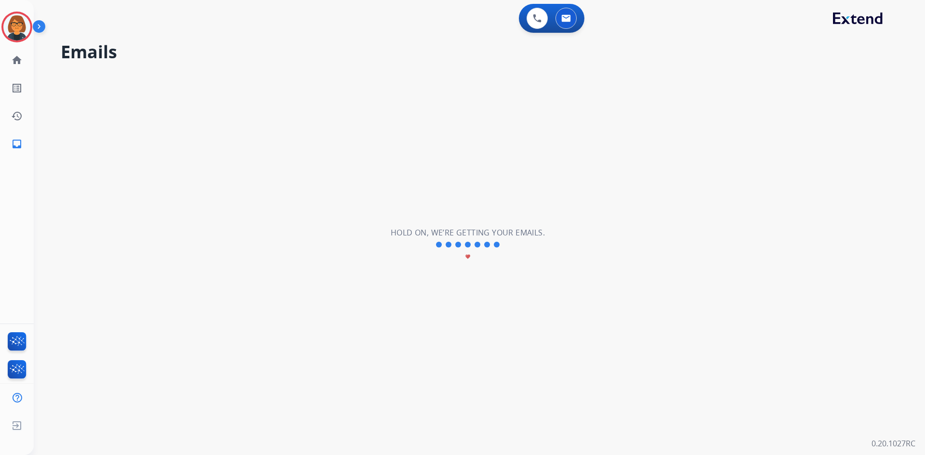
scroll to position [0, 0]
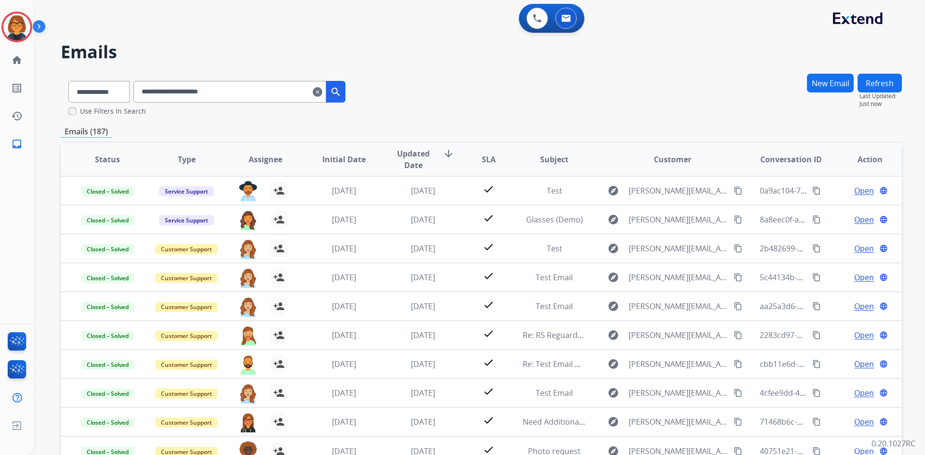
click at [842, 82] on button "New Email" at bounding box center [830, 83] width 47 height 19
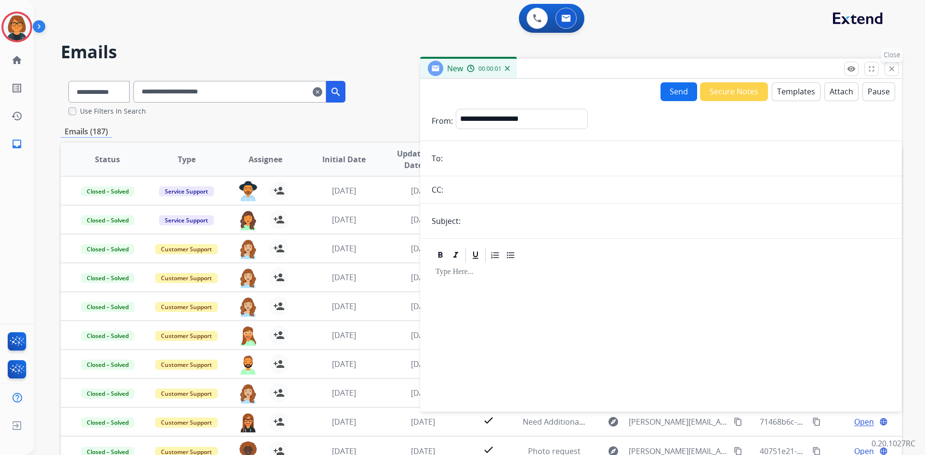
click at [890, 67] on mat-icon "close" at bounding box center [892, 69] width 9 height 9
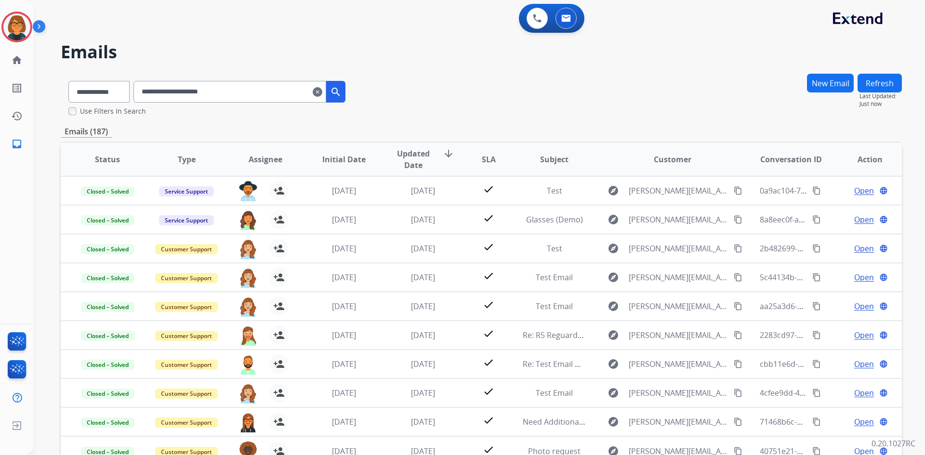
click at [884, 82] on button "Refresh" at bounding box center [880, 83] width 44 height 19
click at [322, 94] on mat-icon "clear" at bounding box center [318, 92] width 10 height 12
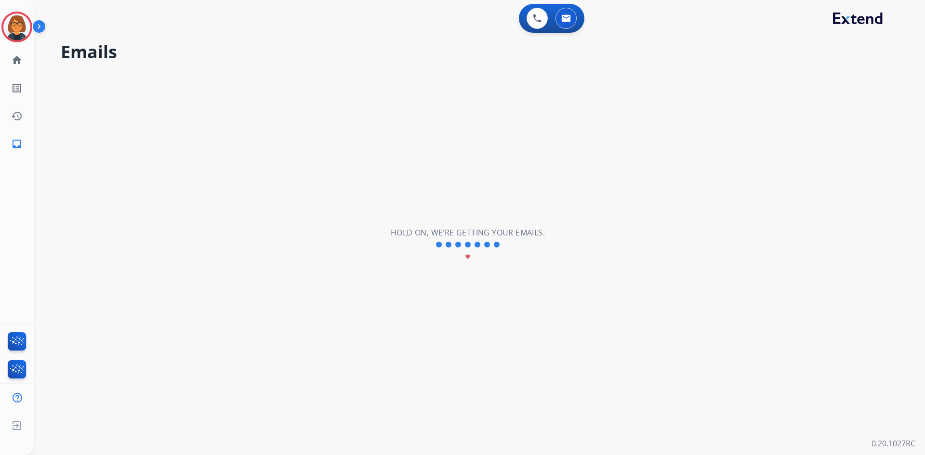
select select "**********"
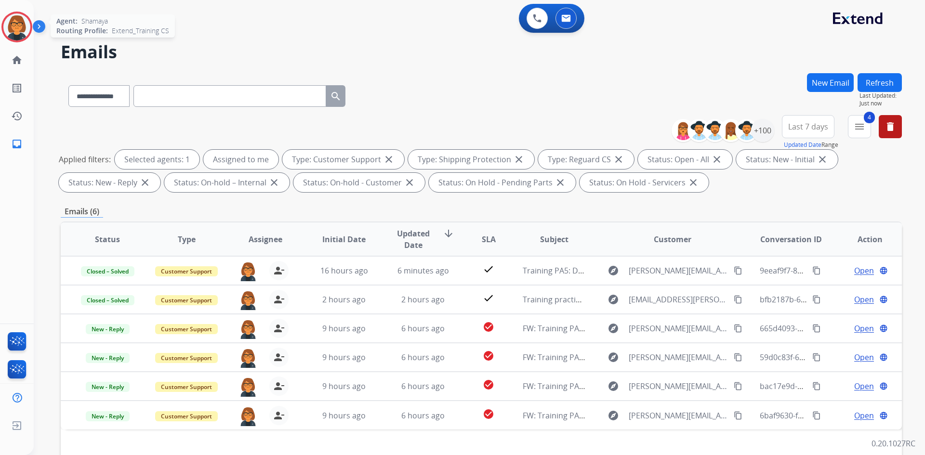
click at [16, 28] on img at bounding box center [16, 26] width 27 height 27
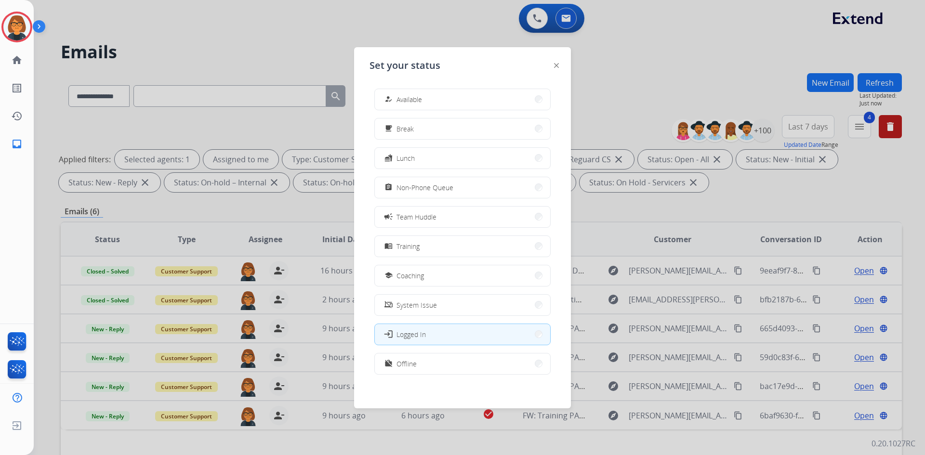
click at [262, 23] on div at bounding box center [462, 227] width 925 height 455
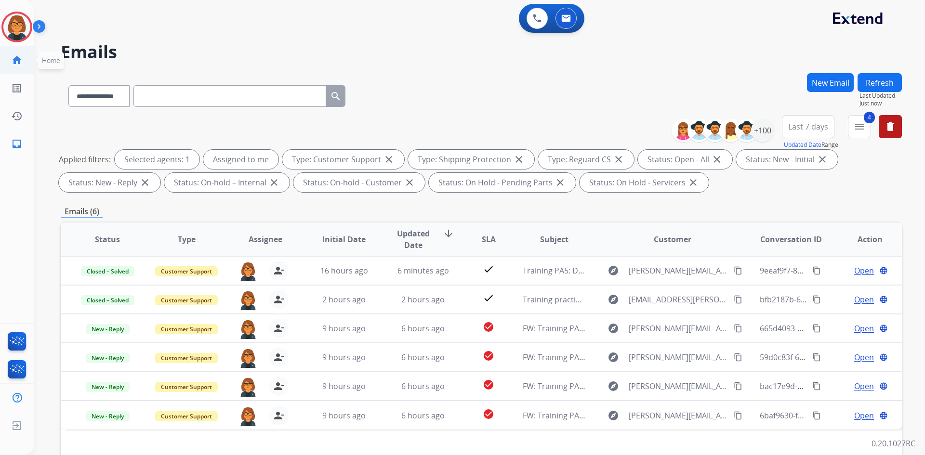
click at [10, 66] on link "home Home" at bounding box center [16, 60] width 27 height 27
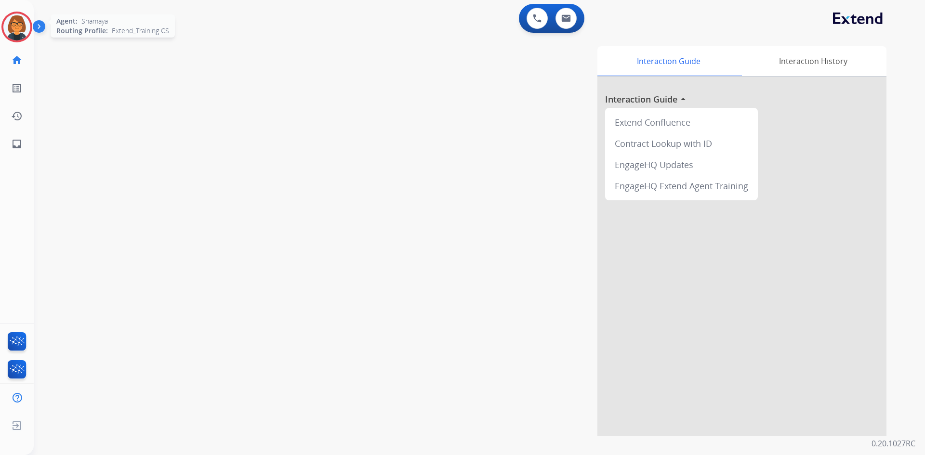
click at [10, 22] on img at bounding box center [16, 26] width 27 height 27
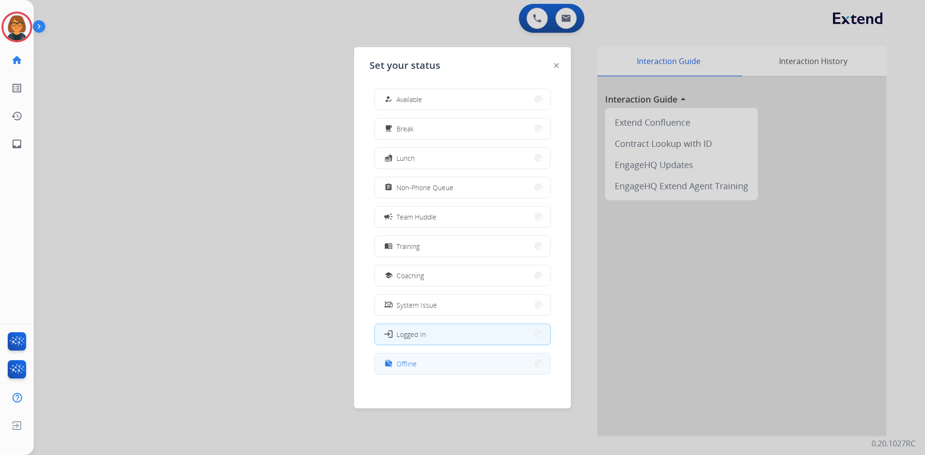
click at [455, 362] on button "work_off Offline" at bounding box center [462, 364] width 175 height 21
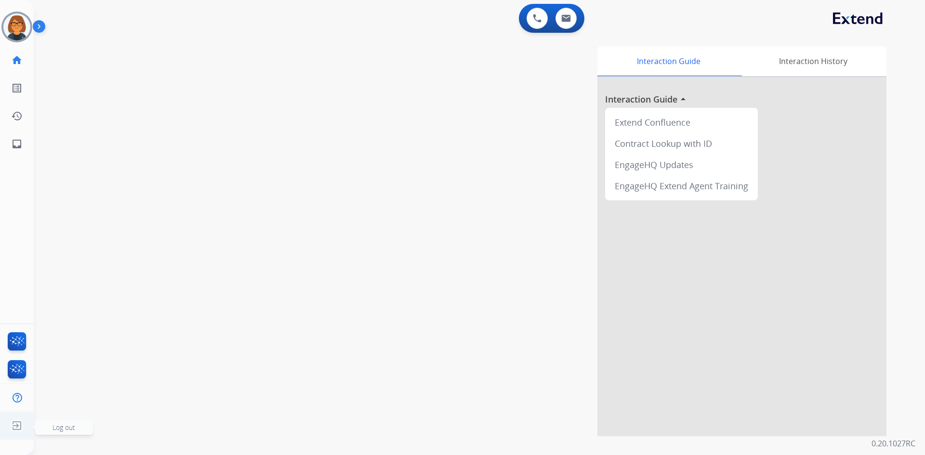
click at [18, 428] on img at bounding box center [16, 426] width 17 height 18
